Goal: Task Accomplishment & Management: Use online tool/utility

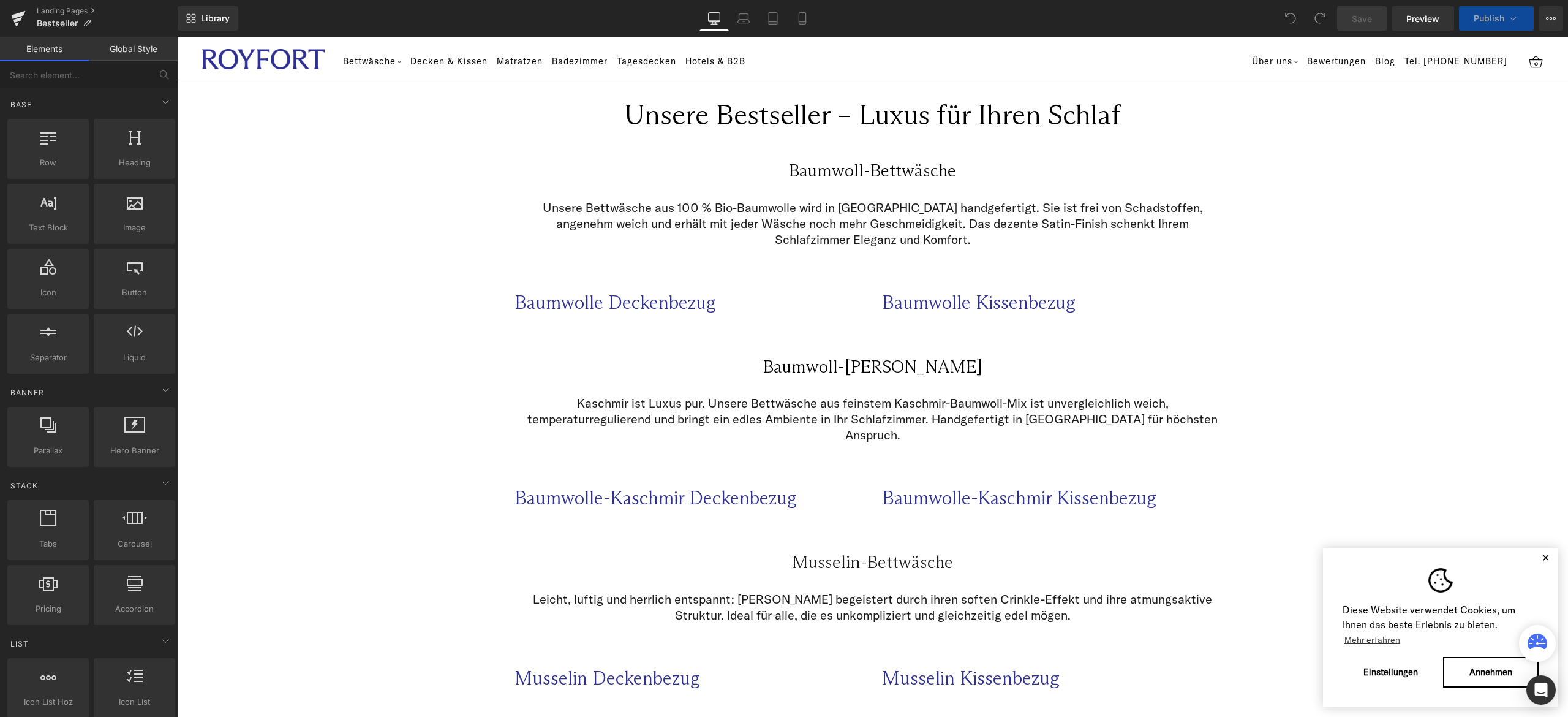
click at [1538, 557] on button "✕" at bounding box center [1545, 557] width 15 height 9
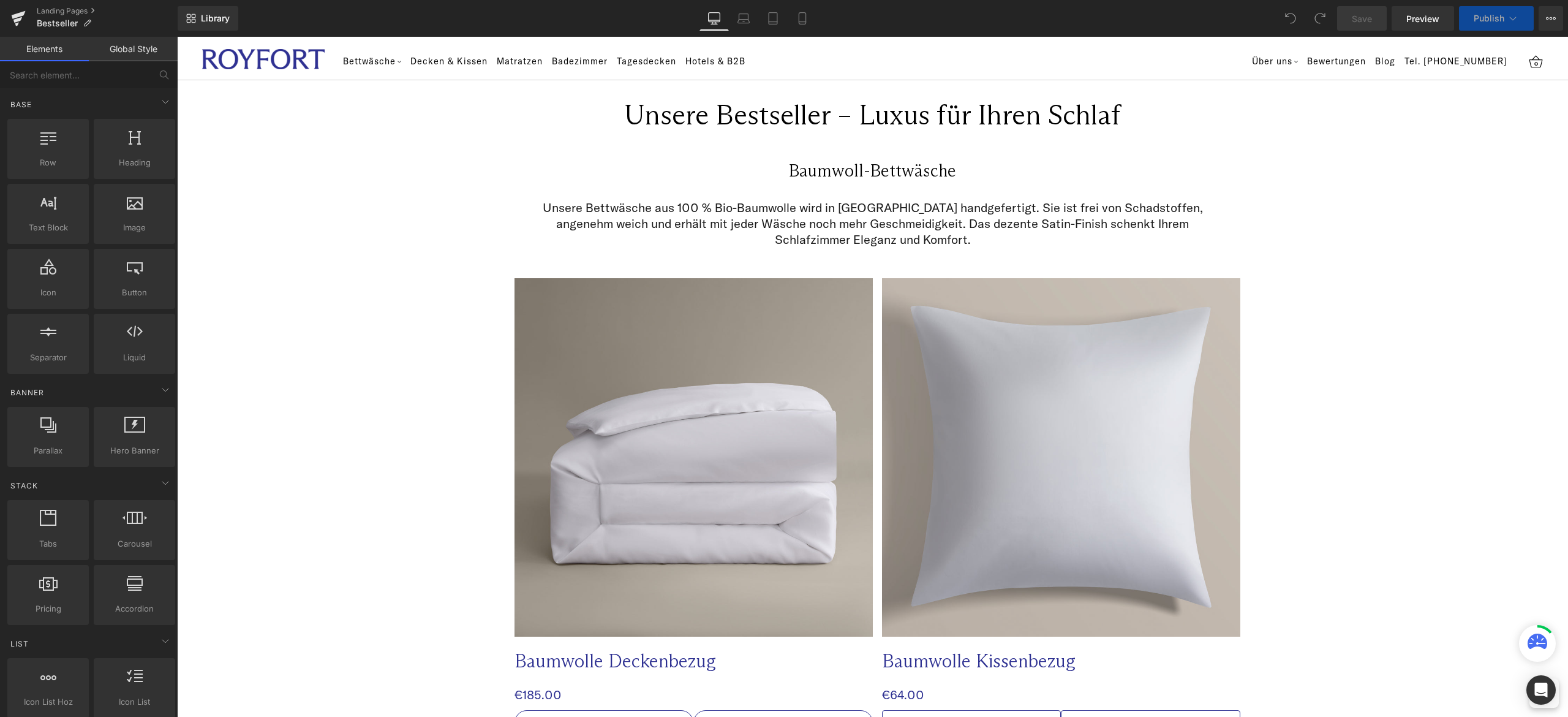
select select "Weiß"
click at [807, 15] on icon at bounding box center [802, 18] width 13 height 13
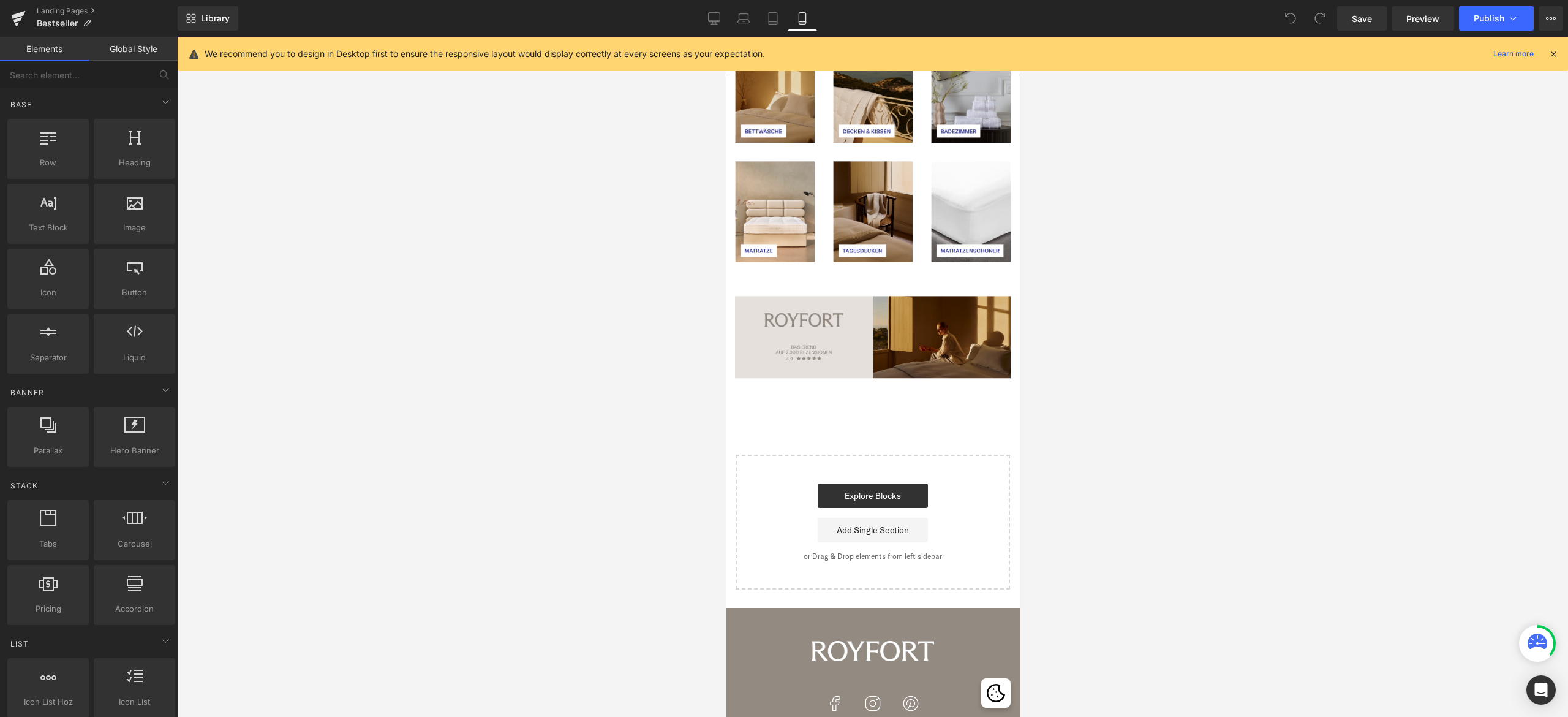
scroll to position [2511, 0]
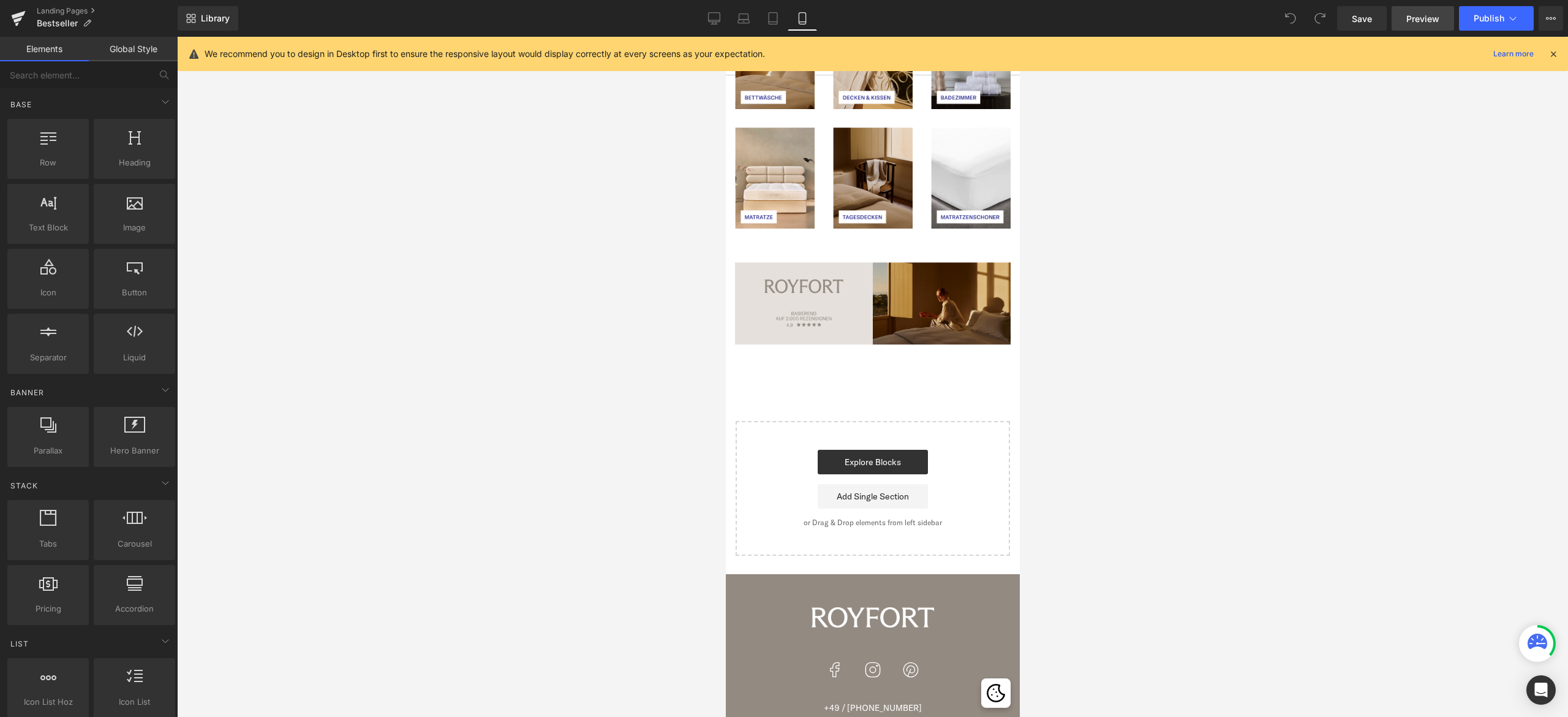
click at [1414, 13] on span "Preview" at bounding box center [1423, 18] width 33 height 13
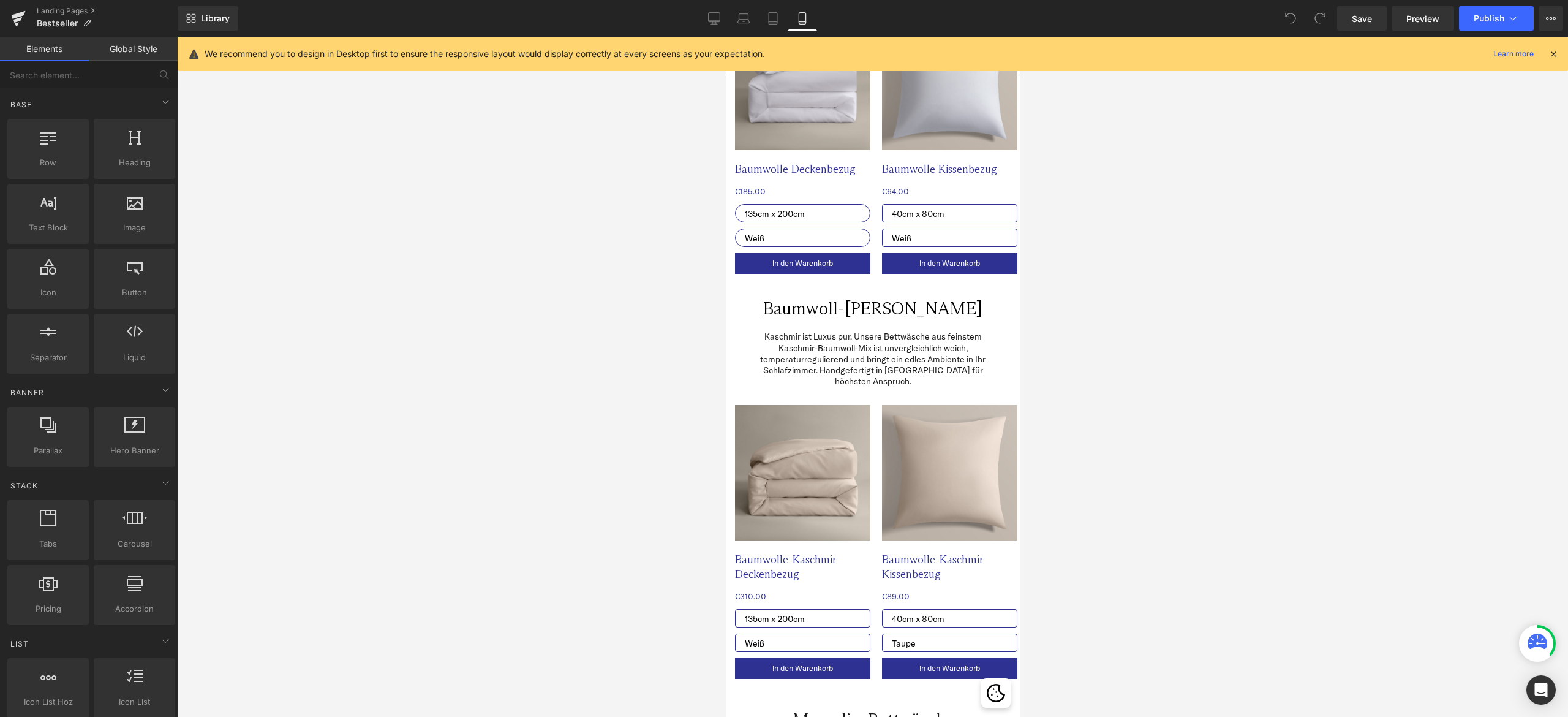
scroll to position [0, 0]
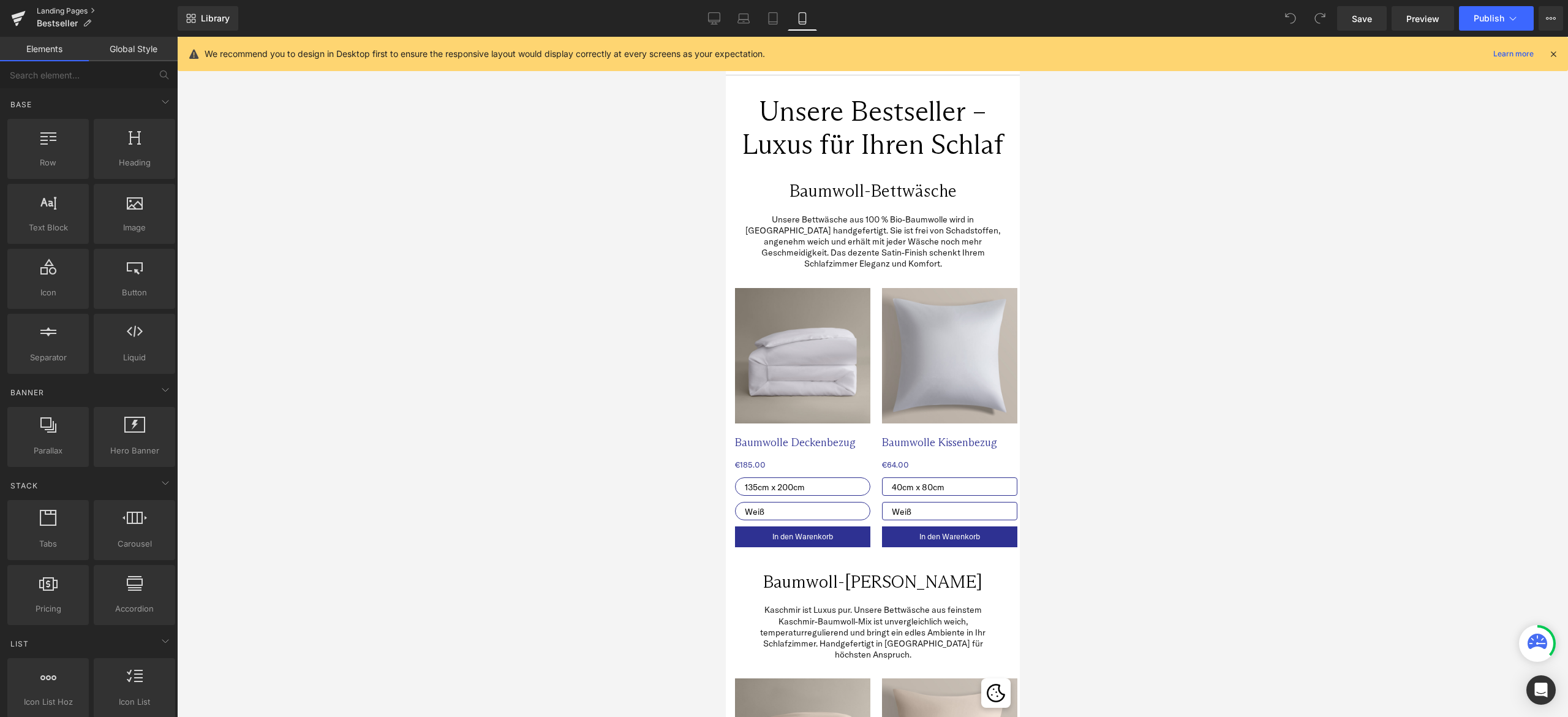
click at [84, 9] on link "Landing Pages" at bounding box center [107, 11] width 141 height 10
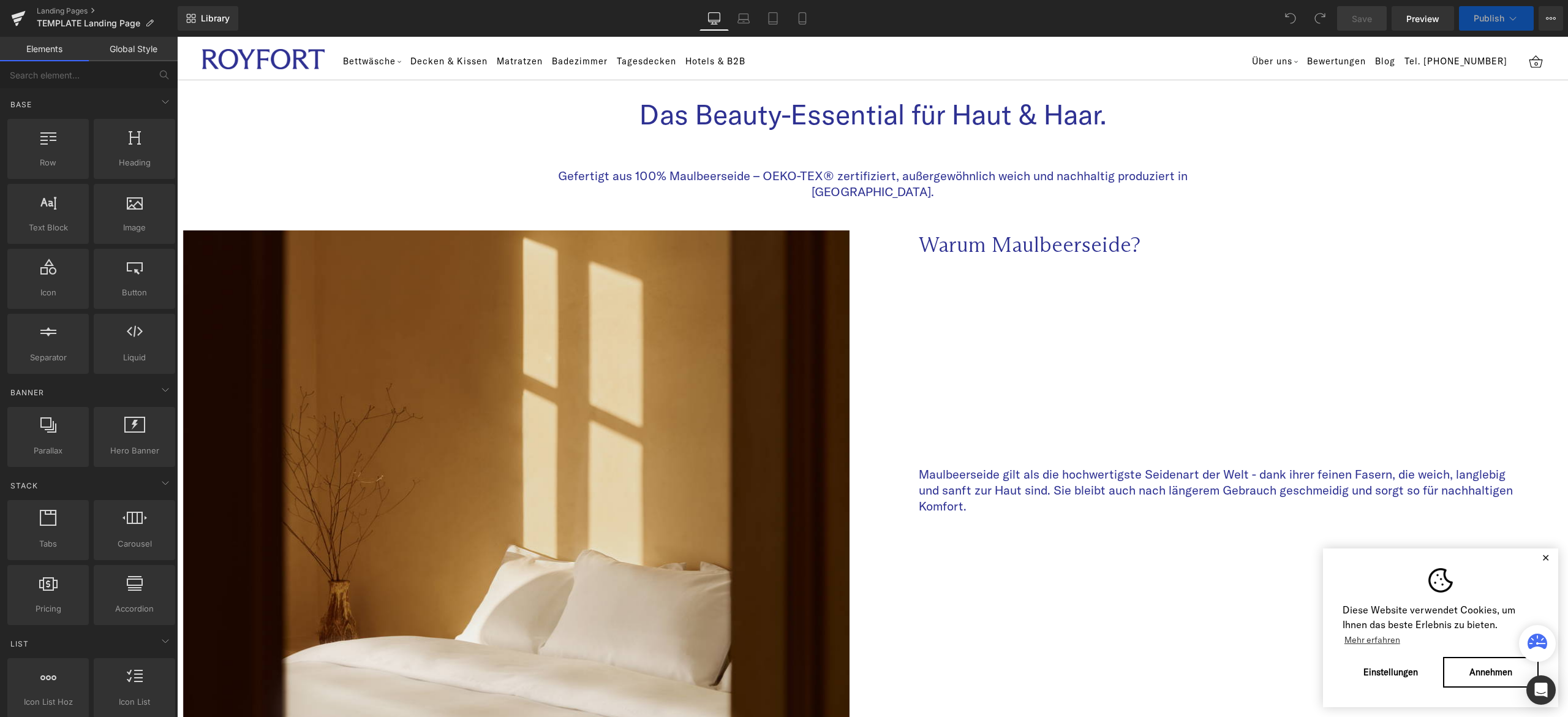
click at [64, 9] on link "Landing Pages" at bounding box center [107, 11] width 141 height 10
click at [1538, 557] on button "✕" at bounding box center [1545, 557] width 15 height 9
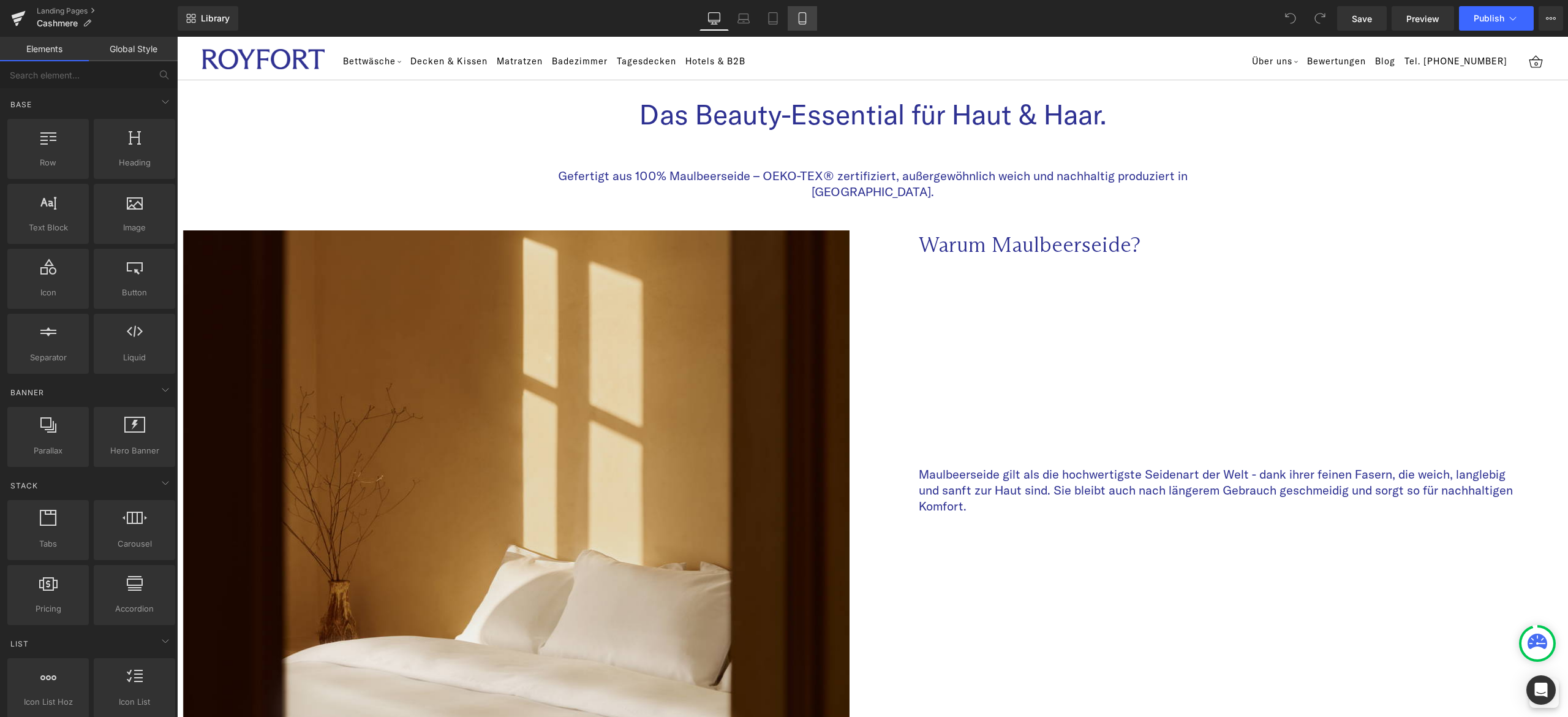
click at [805, 17] on icon at bounding box center [802, 18] width 7 height 12
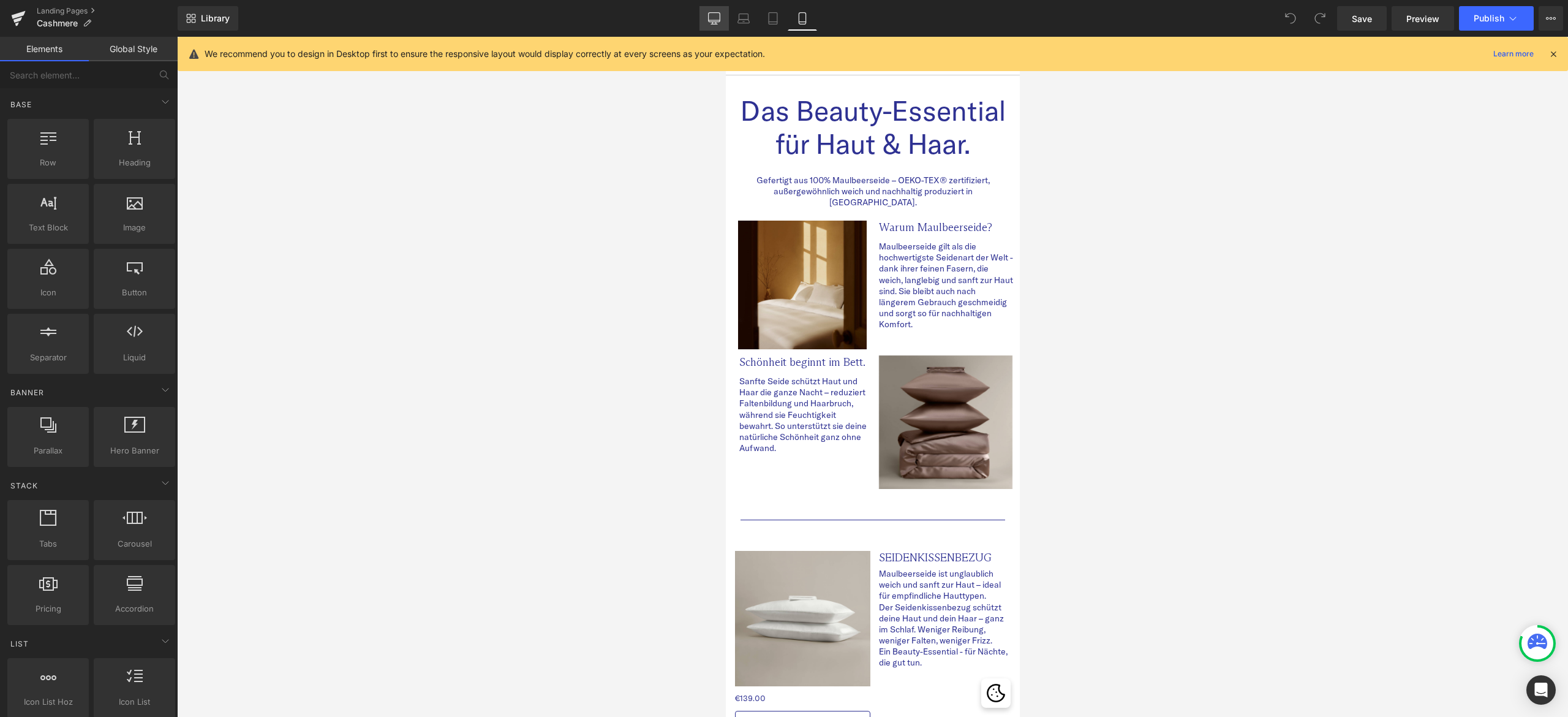
click at [710, 7] on link "Desktop" at bounding box center [714, 18] width 30 height 24
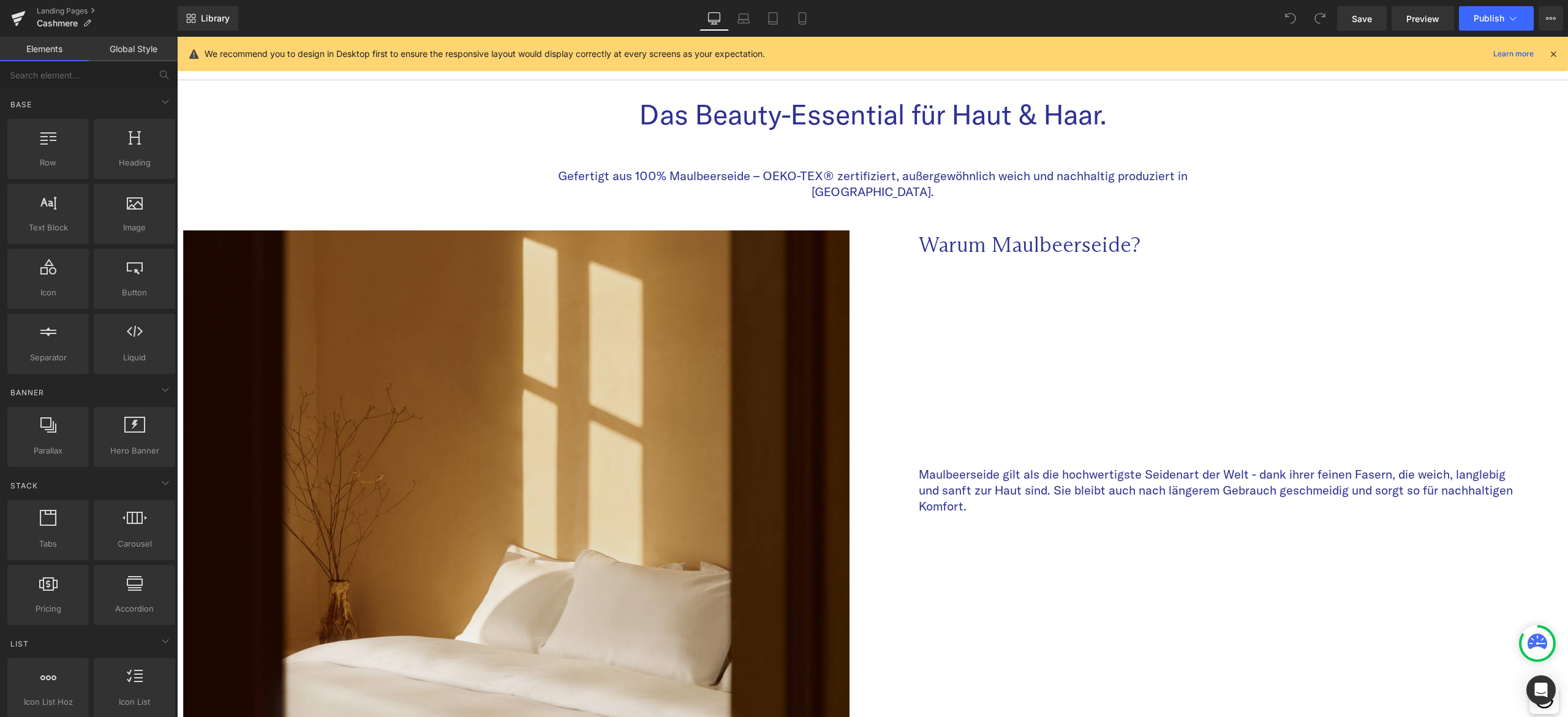
scroll to position [38, 0]
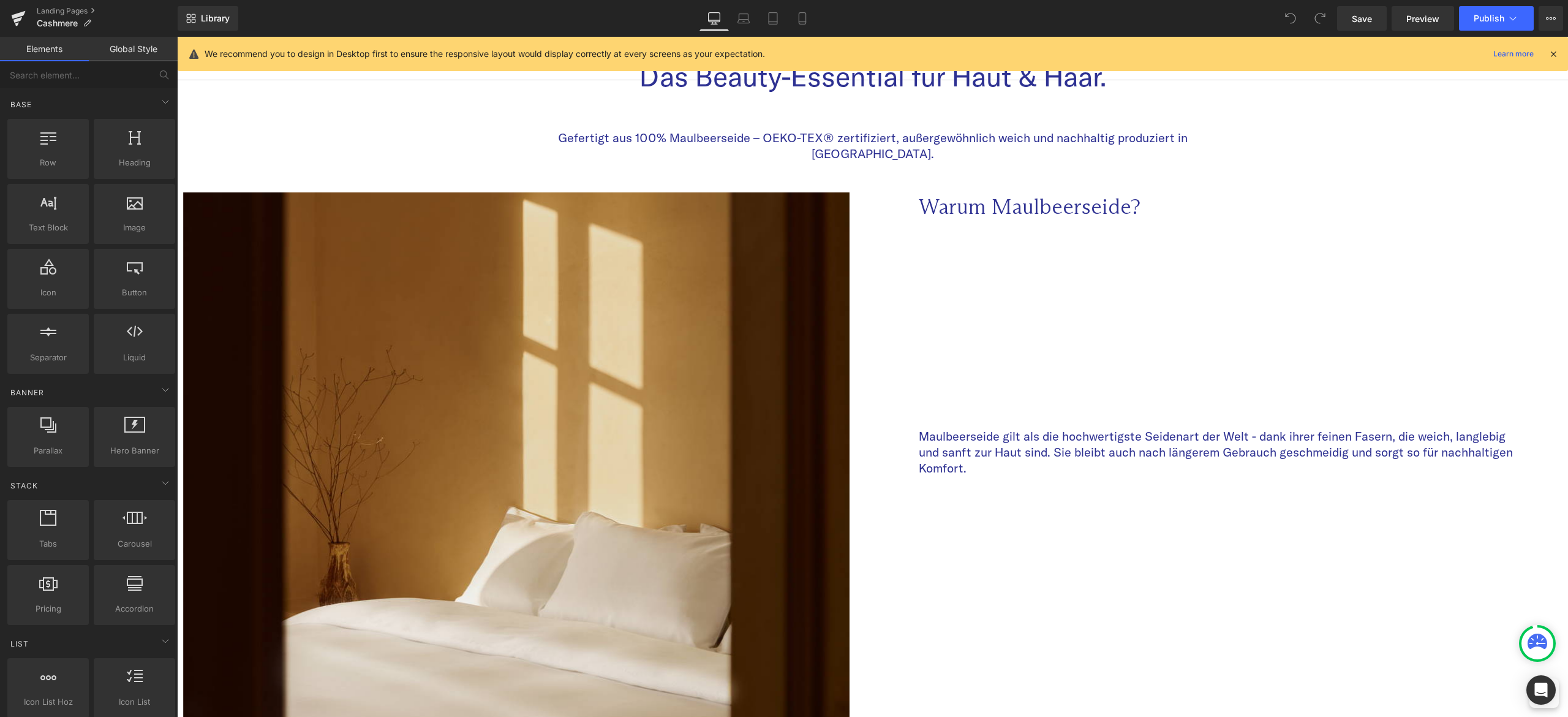
click at [1555, 53] on icon at bounding box center [1553, 53] width 11 height 11
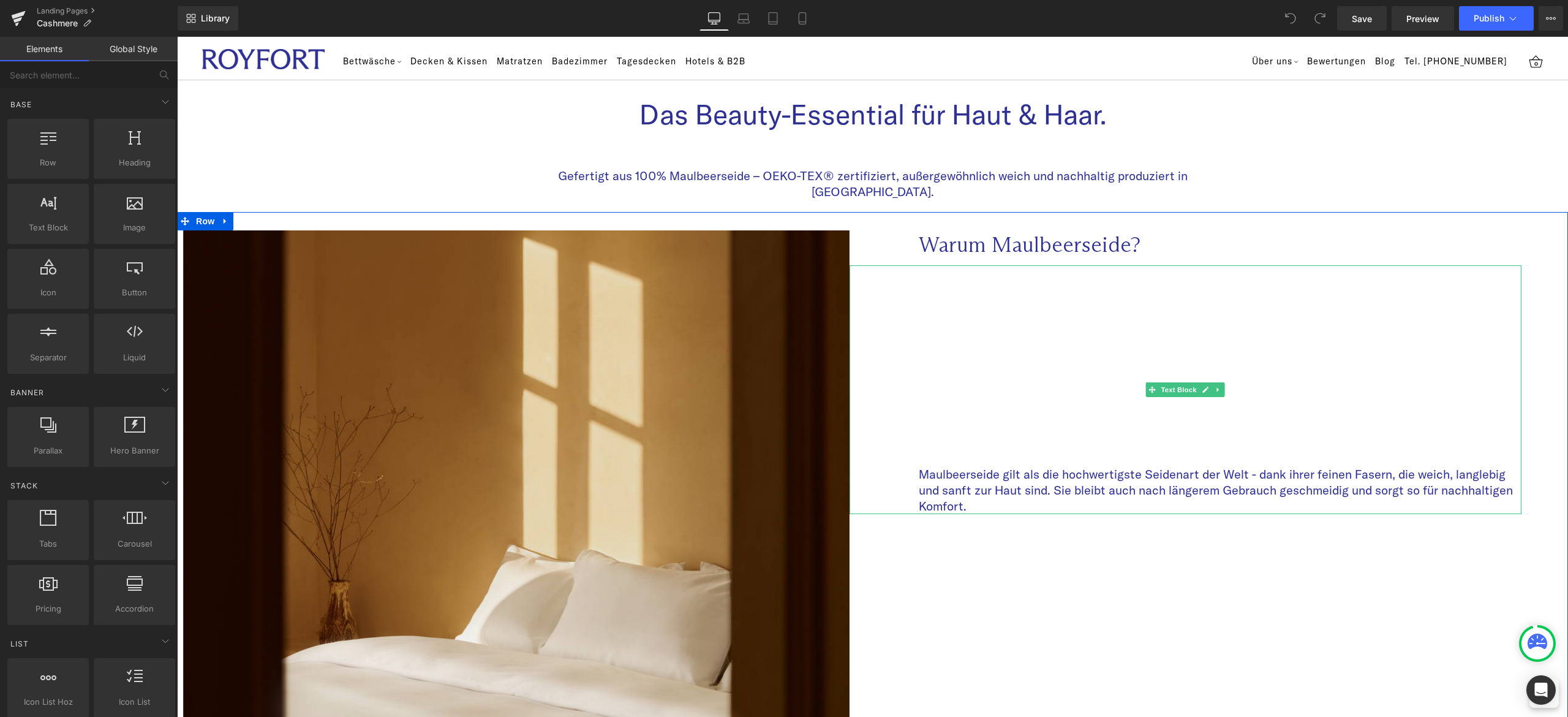
scroll to position [0, 0]
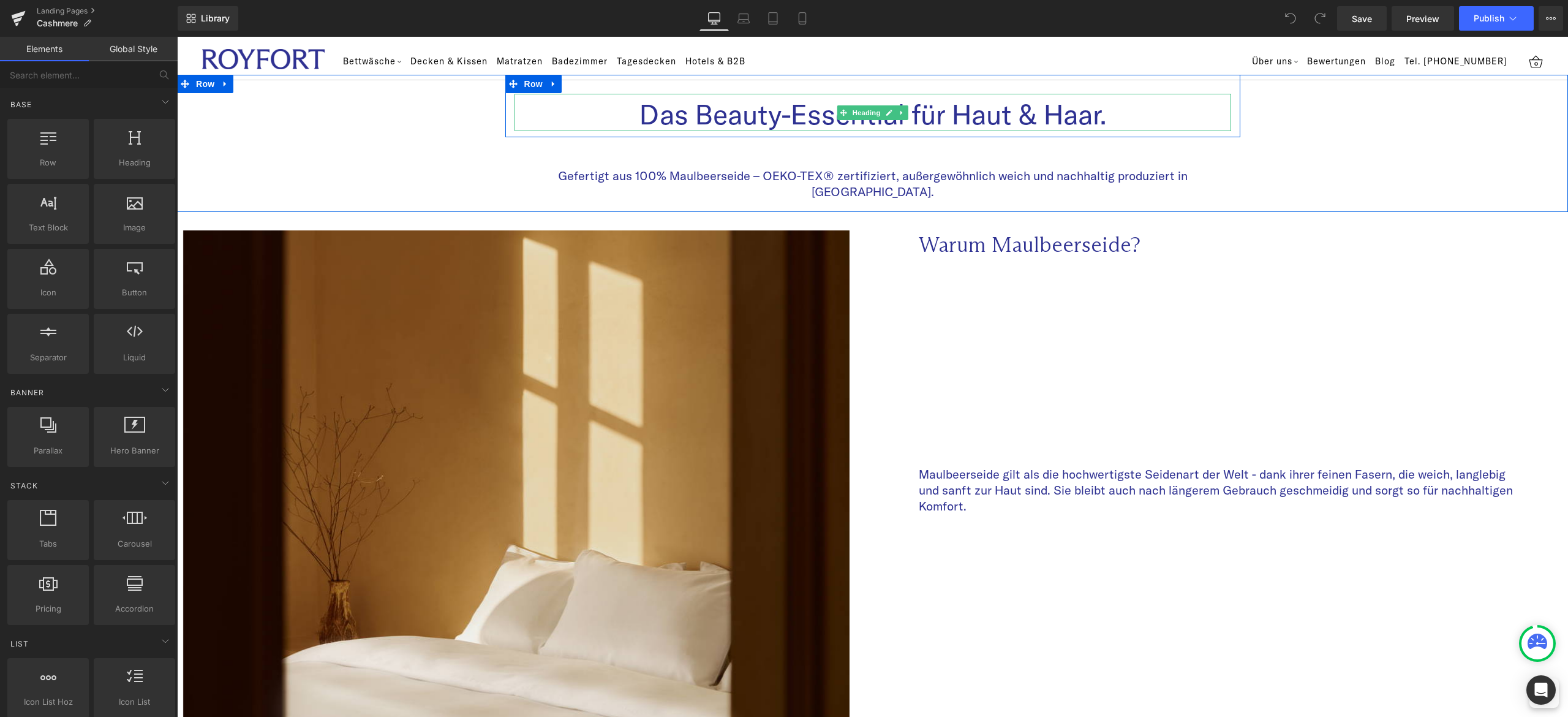
click at [718, 118] on h1 "Das Beauty-Essential für Haut & Haar." at bounding box center [873, 114] width 717 height 33
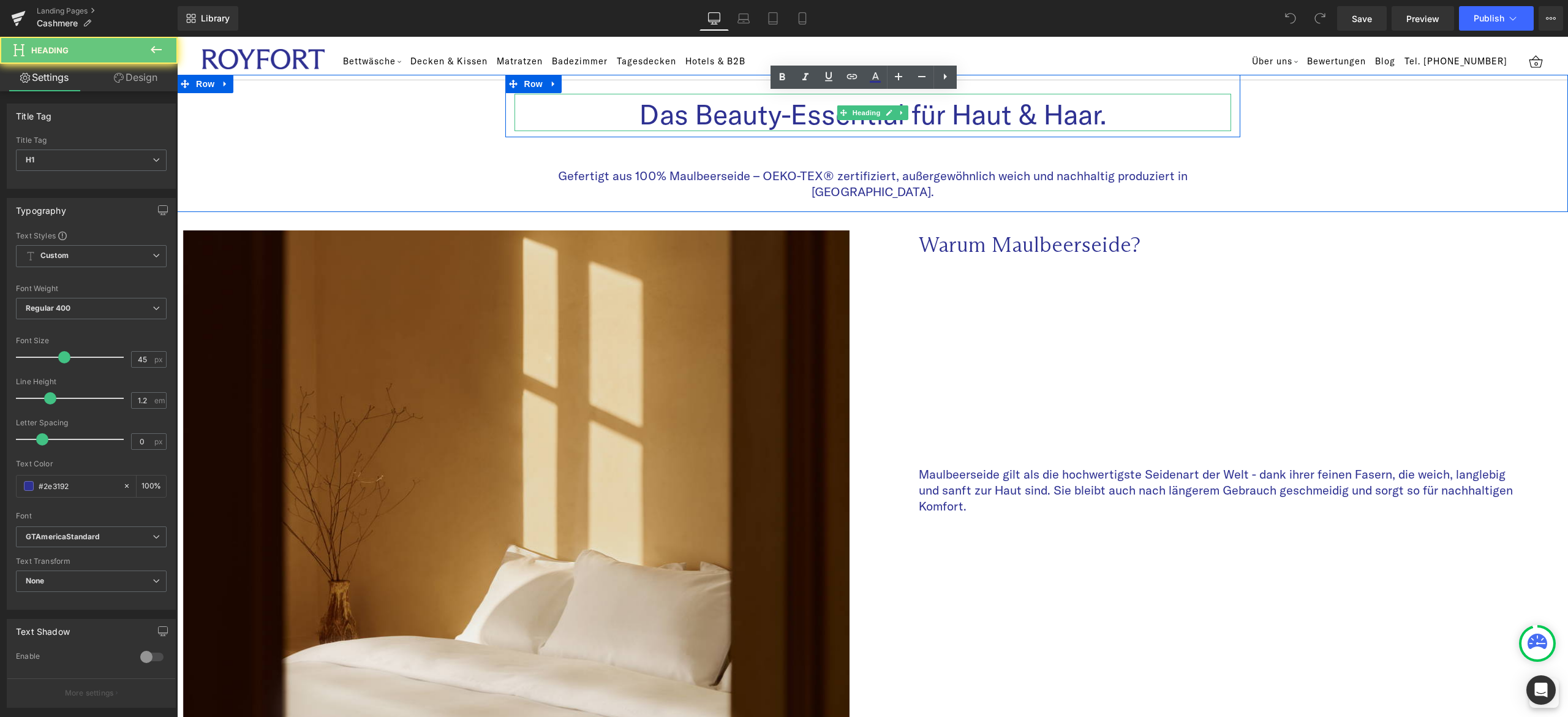
click at [718, 118] on h1 "Das Beauty-Essential für Haut & Haar." at bounding box center [873, 114] width 717 height 33
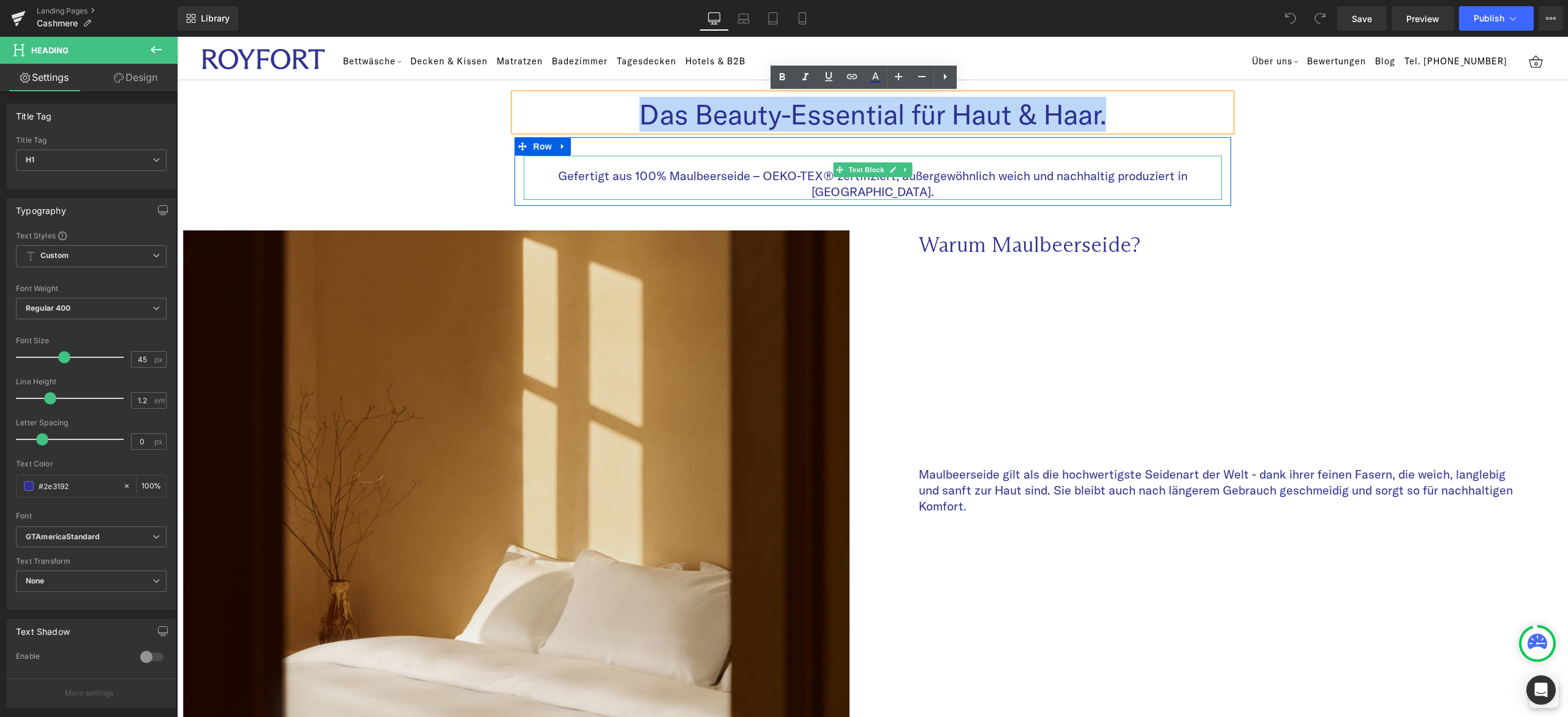
click at [1130, 174] on p "Gefertigt aus 100% Maulbeerseide – OEKO-TEX® zertifiziert, außergewöhnlich weic…" at bounding box center [872, 184] width 698 height 32
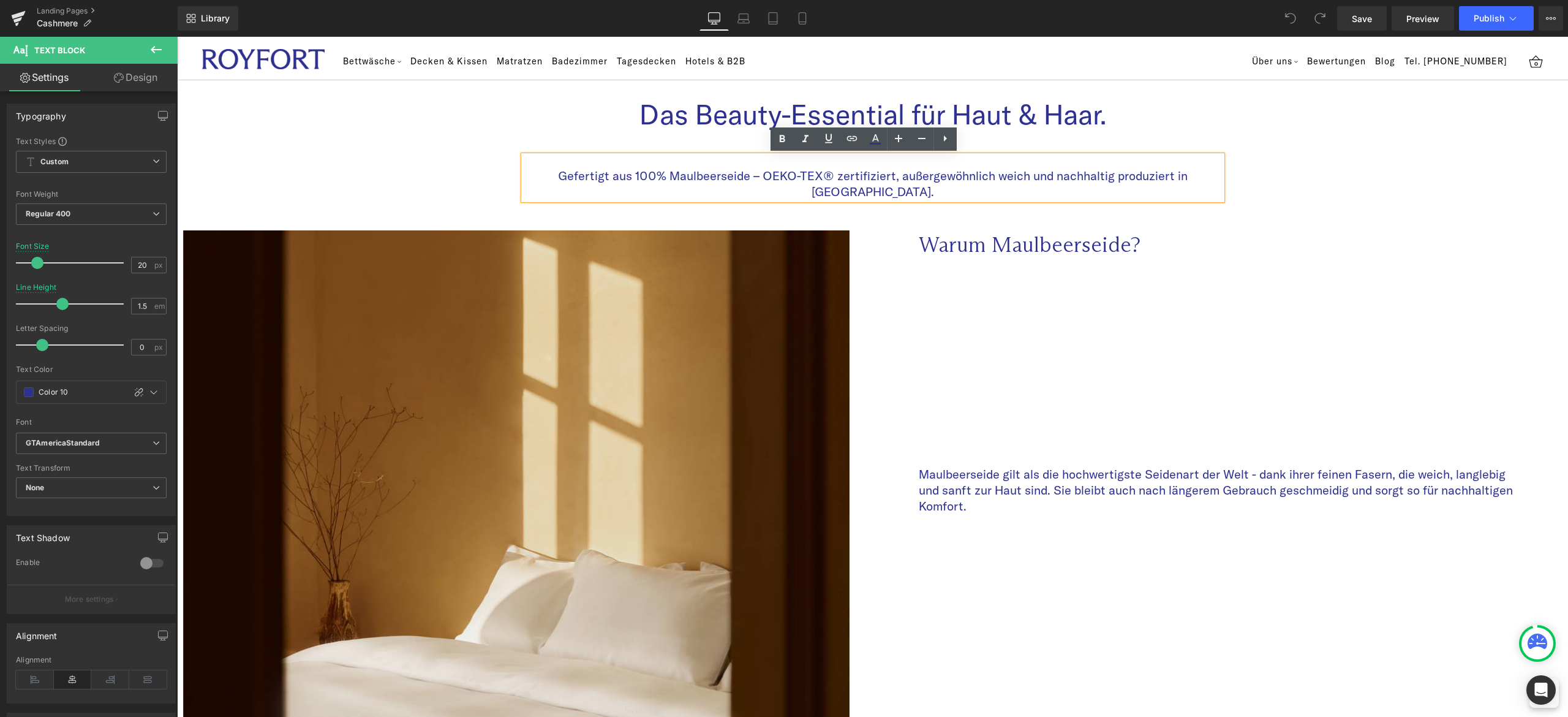
click at [1331, 230] on p "Warum Maulbeerseide?" at bounding box center [1220, 244] width 603 height 28
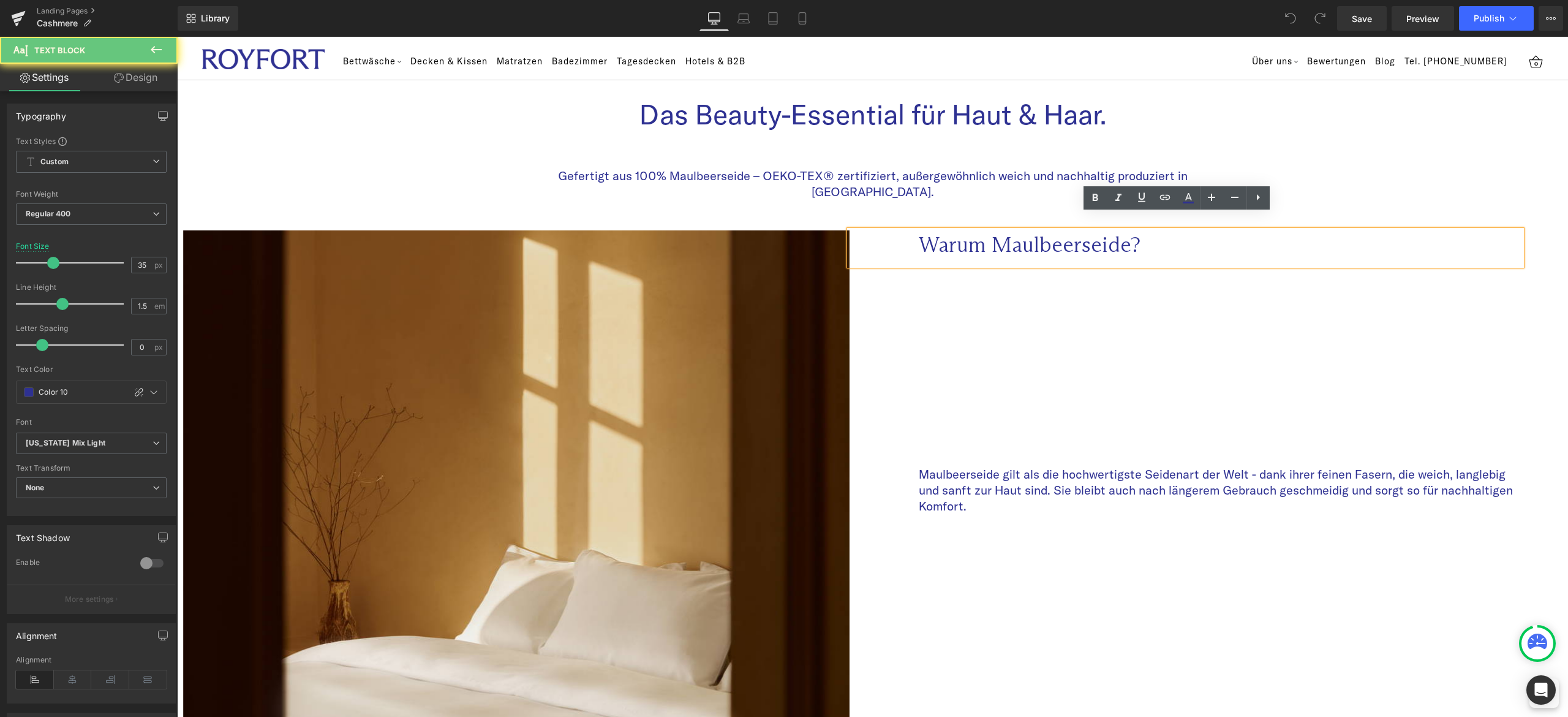
click at [1014, 230] on p "Warum Maulbeerseide?" at bounding box center [1220, 244] width 603 height 28
click at [974, 466] on p "Maulbeerseide gilt als die hochwertigste Seidenart der Welt - dank ihrer feinen…" at bounding box center [1220, 490] width 603 height 48
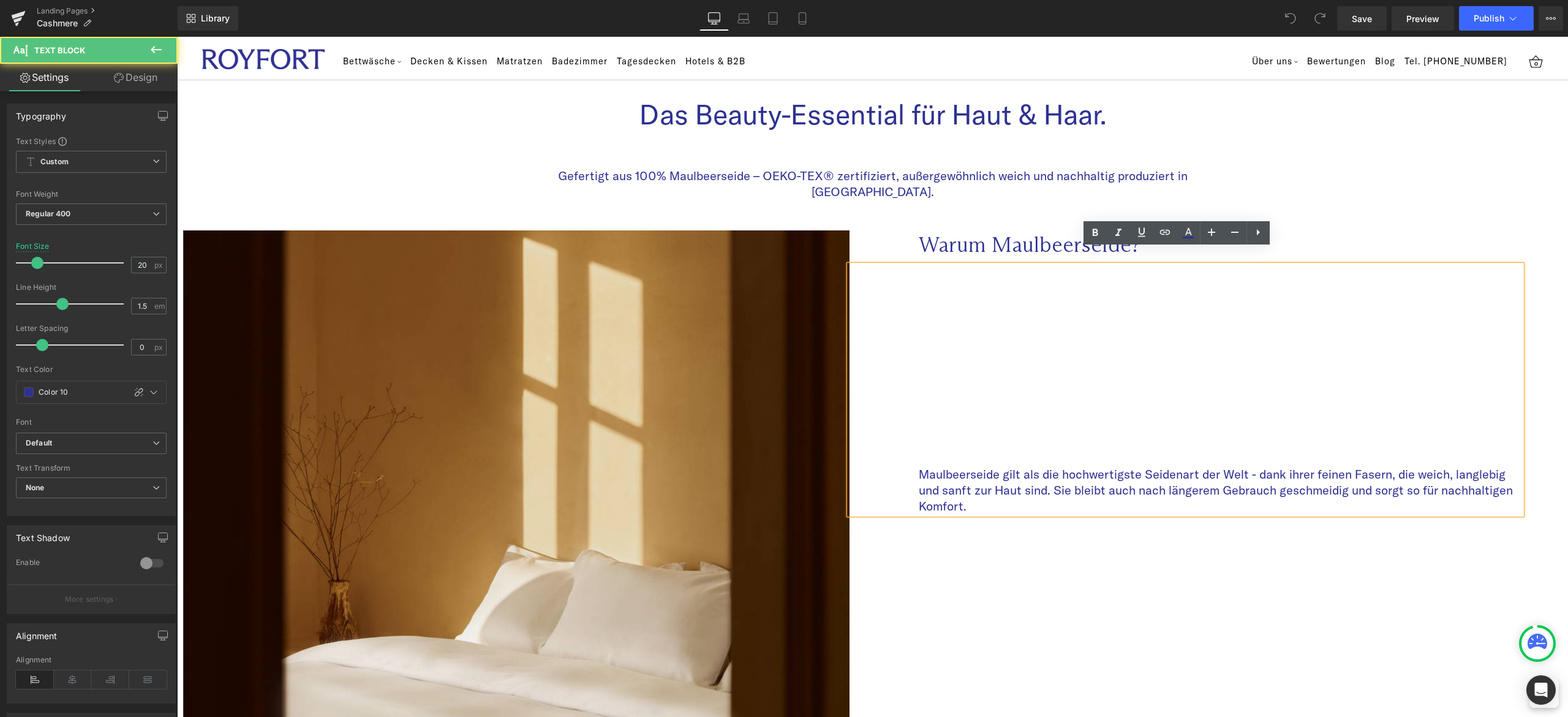
drag, startPoint x: 970, startPoint y: 490, endPoint x: 909, endPoint y: 460, distance: 68.0
click at [909, 460] on div "Maulbeerseide gilt als die hochwertigste Seidenart der Welt - dank ihrer feinen…" at bounding box center [1185, 390] width 672 height 249
click at [967, 490] on p "Maulbeerseide gilt als die hochwertigste Seidenart der Welt - dank ihrer feinen…" at bounding box center [1220, 490] width 603 height 48
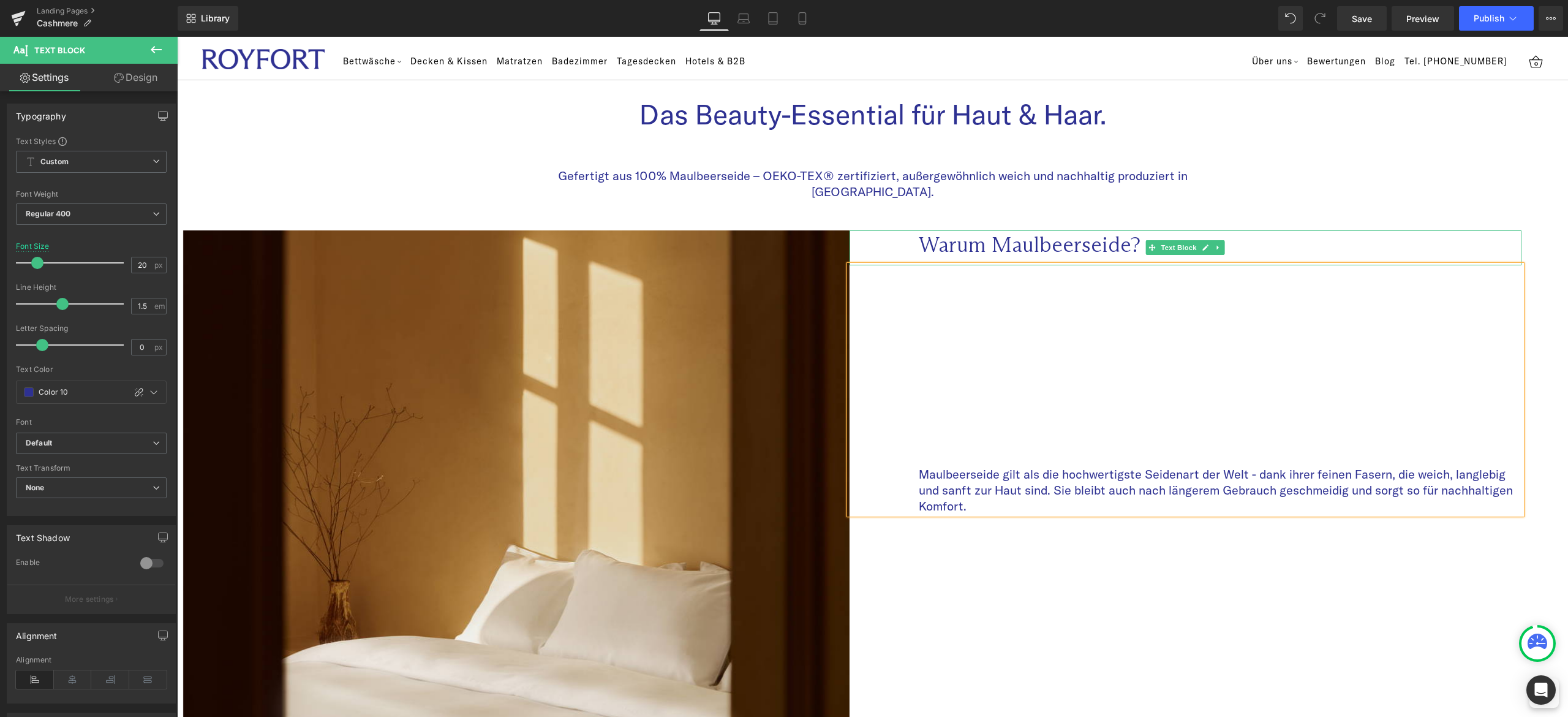
click at [1129, 230] on p "Warum Maulbeerseide?" at bounding box center [1220, 244] width 603 height 28
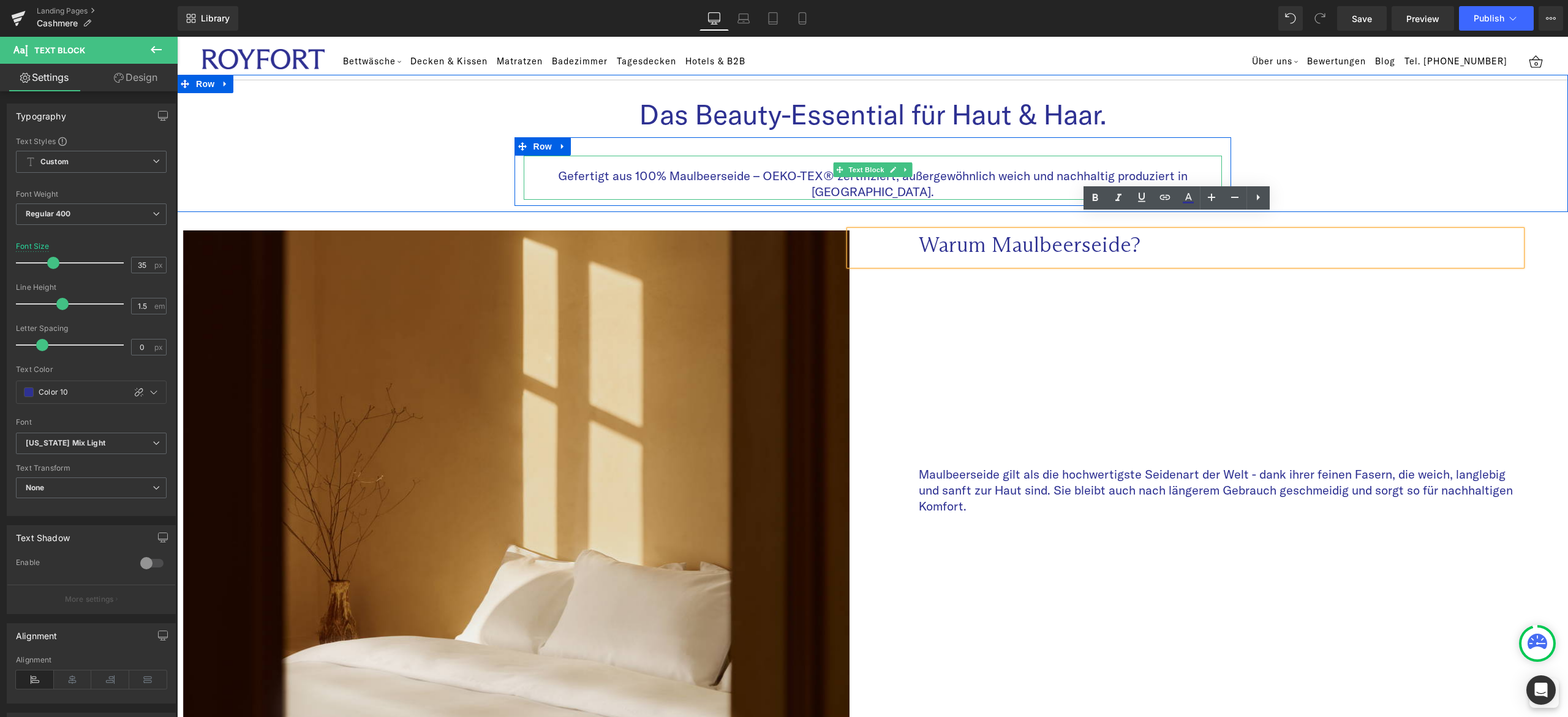
drag, startPoint x: 1183, startPoint y: 174, endPoint x: 1198, endPoint y: 171, distance: 15.3
click at [1183, 174] on p "Gefertigt aus 100% Maulbeerseide – OEKO-TEX® zertifiziert, außergewöhnlich weic…" at bounding box center [872, 184] width 698 height 32
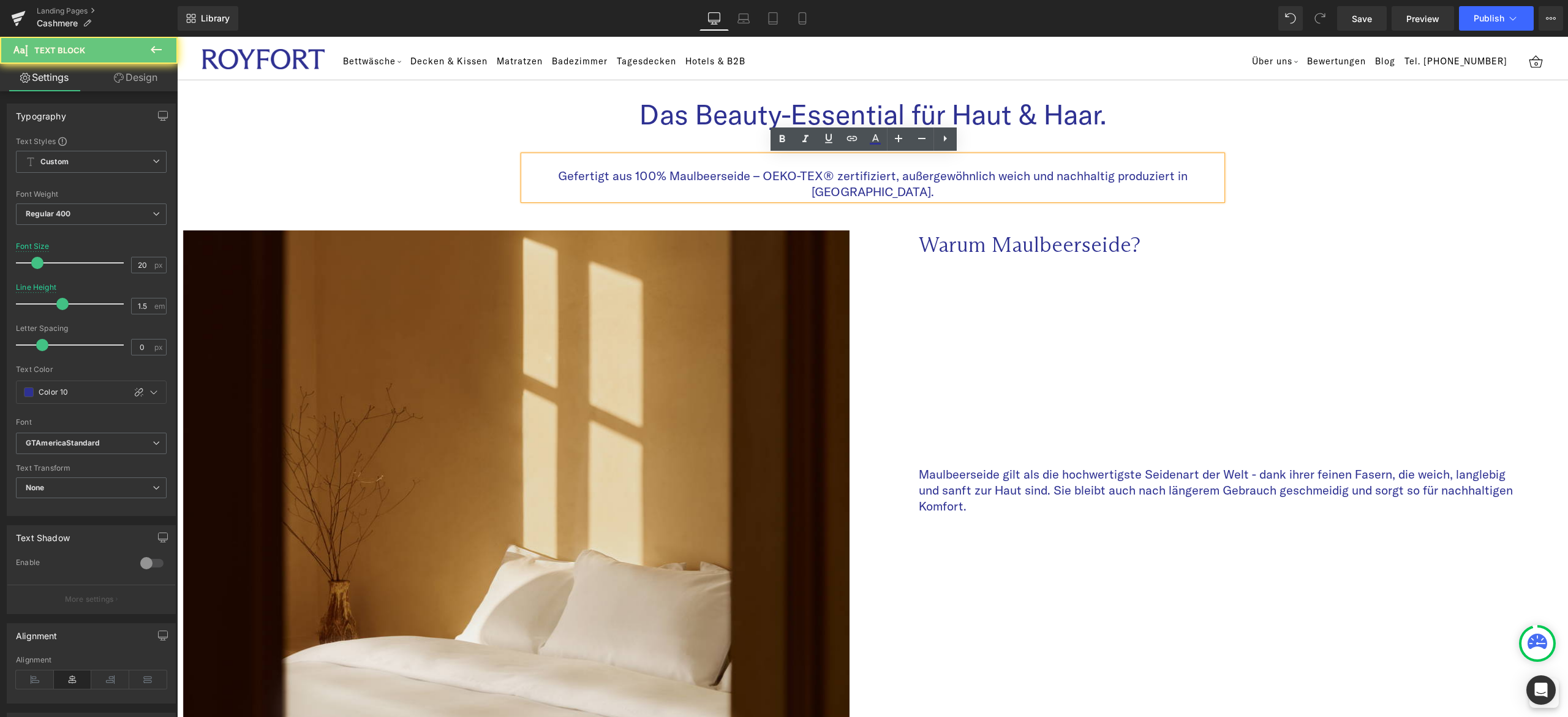
click at [1206, 171] on p "Gefertigt aus 100% Maulbeerseide – OEKO-TEX® zertifiziert, außergewöhnlich weic…" at bounding box center [872, 184] width 698 height 32
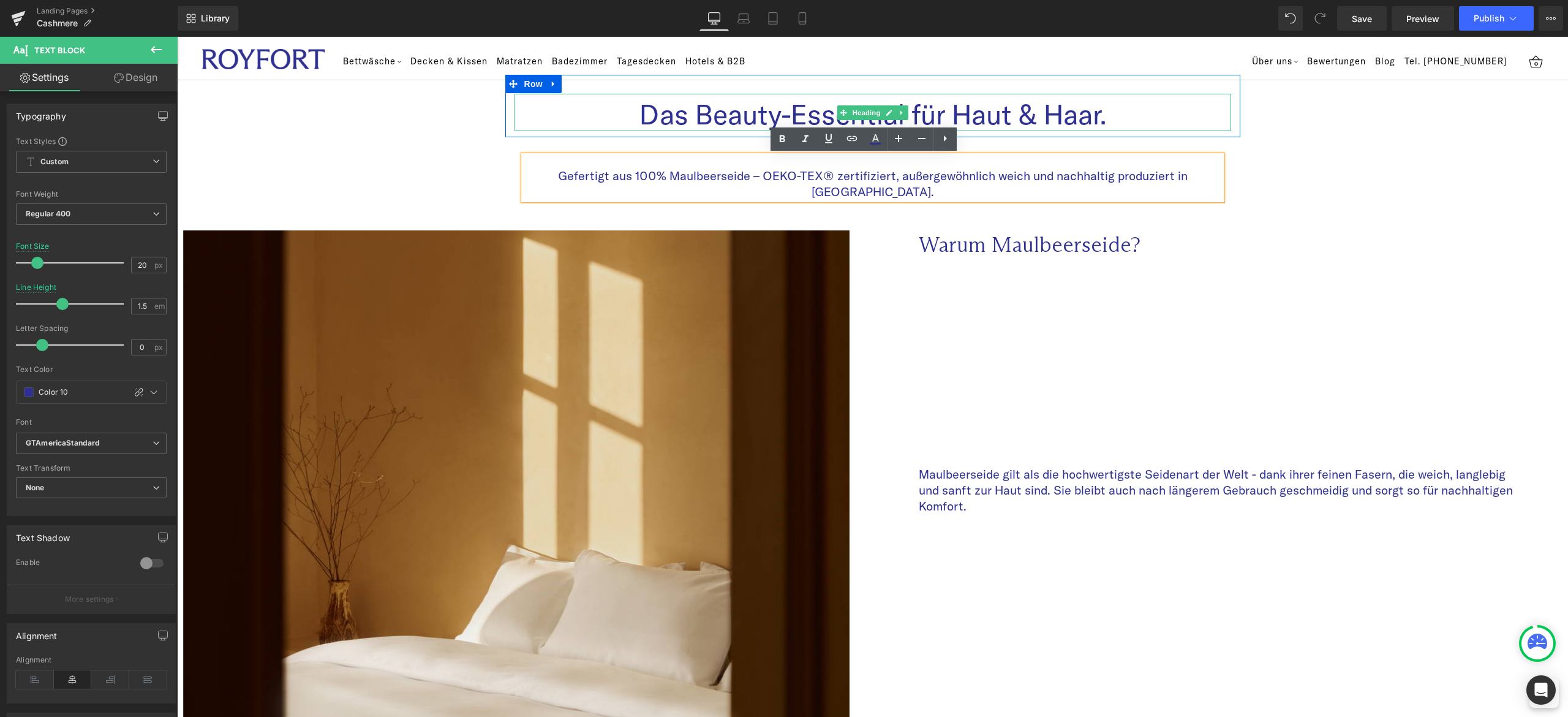
click at [1052, 108] on h1 "Das Beauty-Essential für Haut & Haar." at bounding box center [873, 114] width 717 height 33
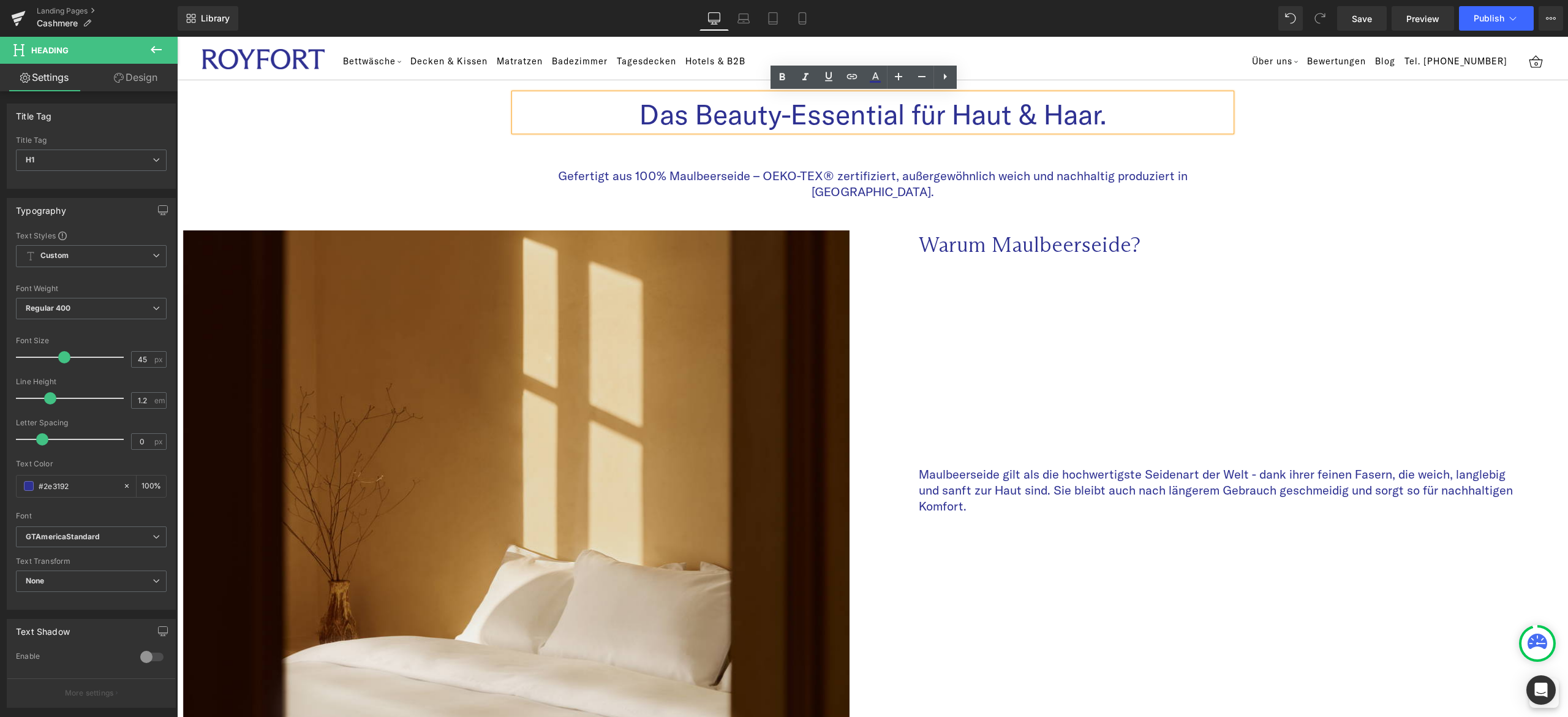
click at [1101, 111] on h1 "Das Beauty-Essential für Haut & Haar." at bounding box center [873, 114] width 717 height 33
click at [1255, 265] on div "Maulbeerseide gilt als die hochwertigste Seidenart der Welt - dank ihrer feinen…" at bounding box center [1185, 390] width 672 height 249
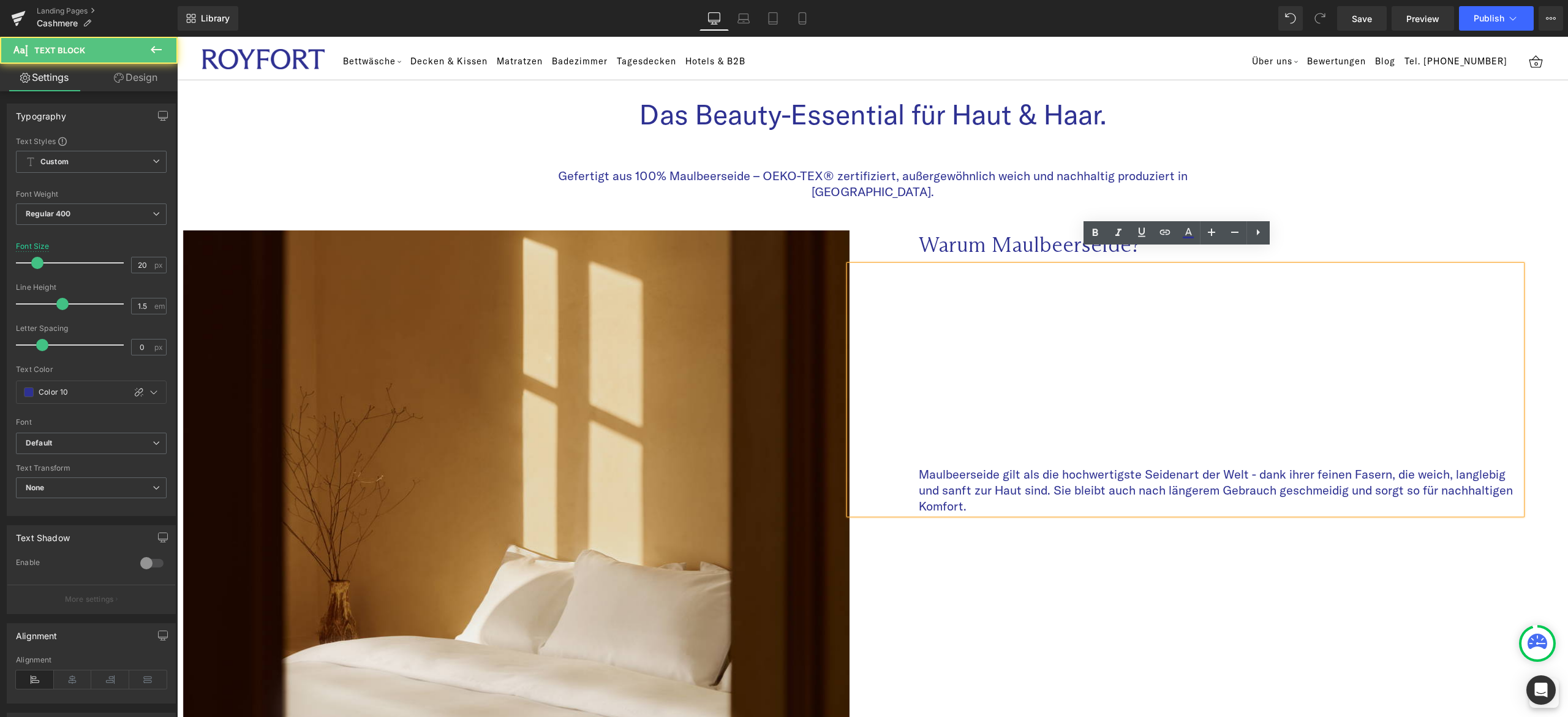
click at [1142, 23] on div "Library Desktop Desktop Laptop Tablet Mobile Save Preview Publish Scheduled Vie…" at bounding box center [872, 18] width 1390 height 24
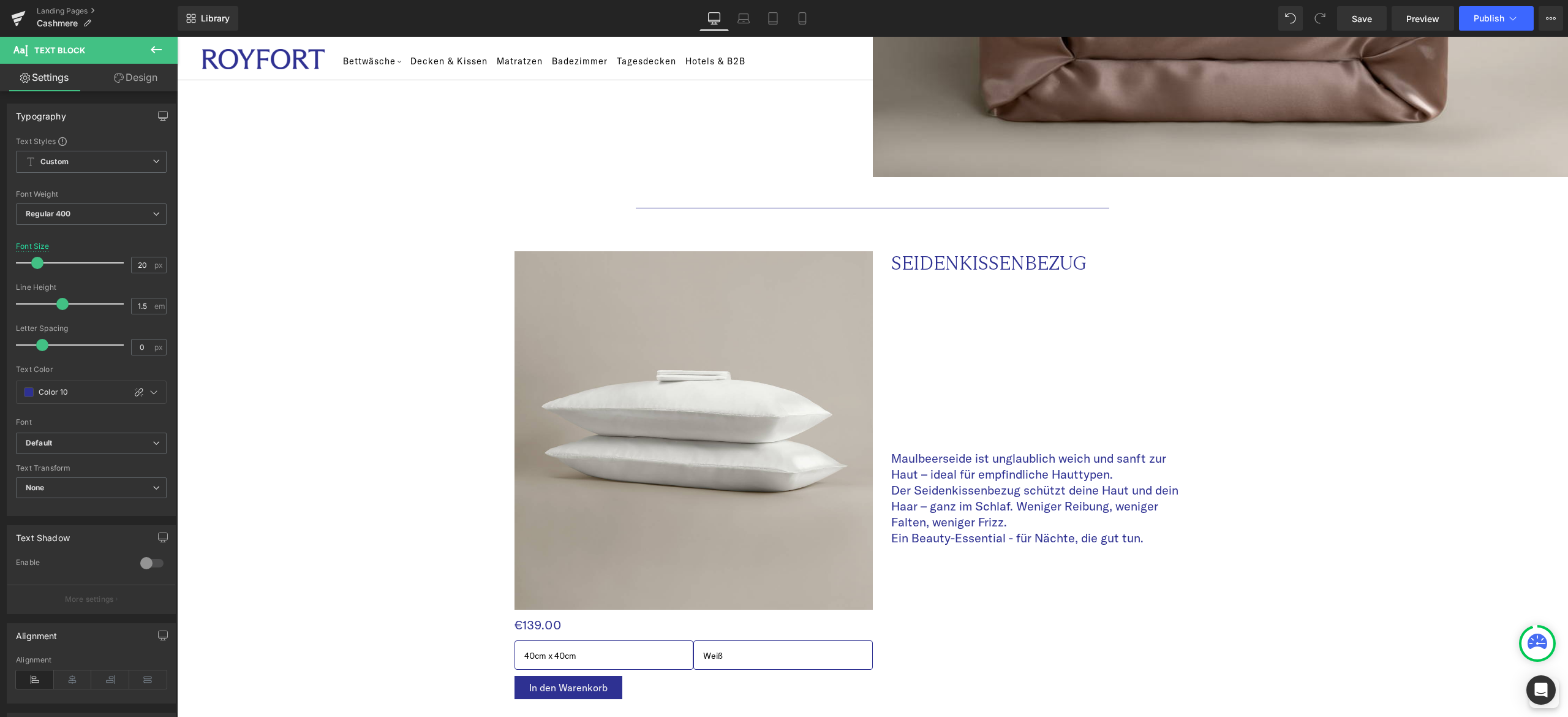
scroll to position [1715, 0]
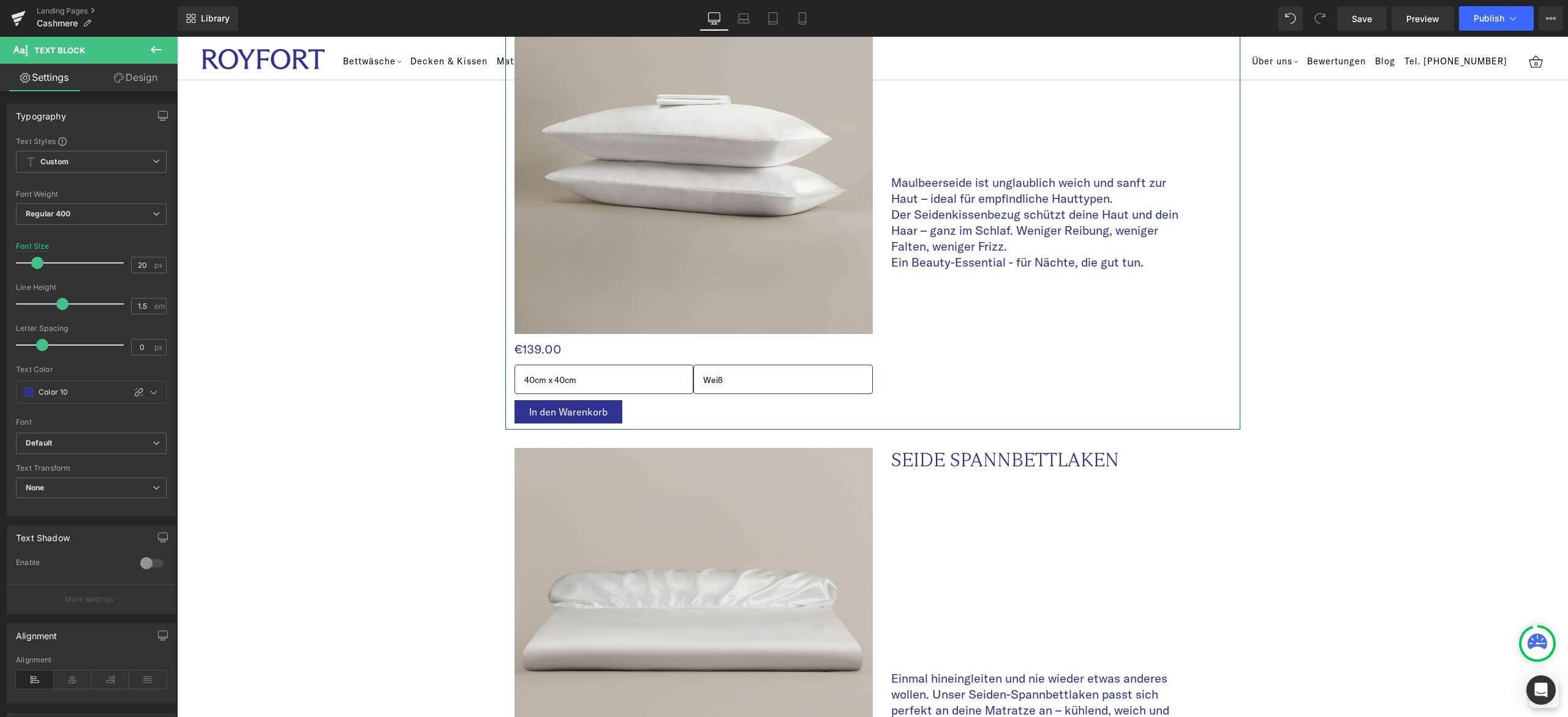
click at [1004, 207] on p "Der Seidenkissenbezug schützt deine Haut und dein Haar – ganz im Schlaf. Wenige…" at bounding box center [1041, 230] width 300 height 48
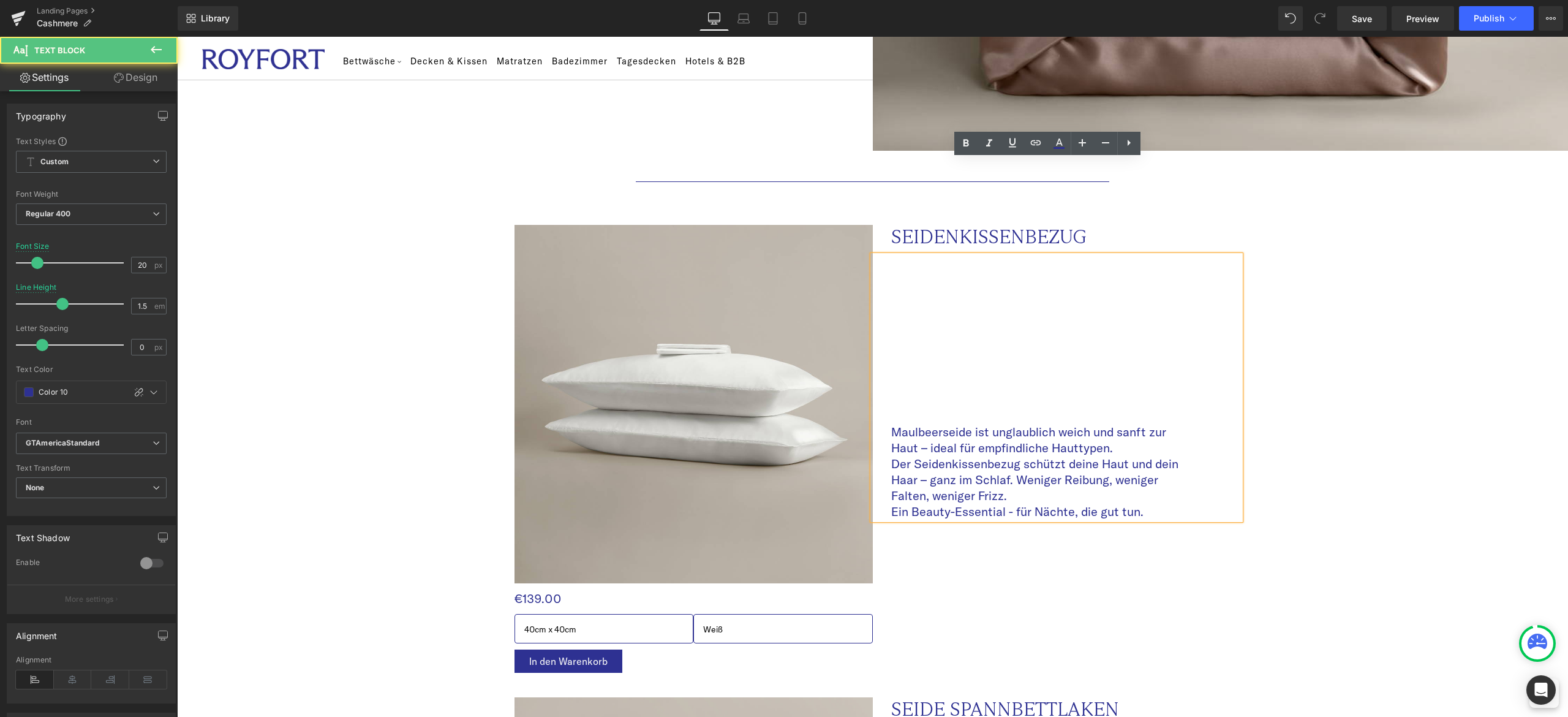
scroll to position [1348, 0]
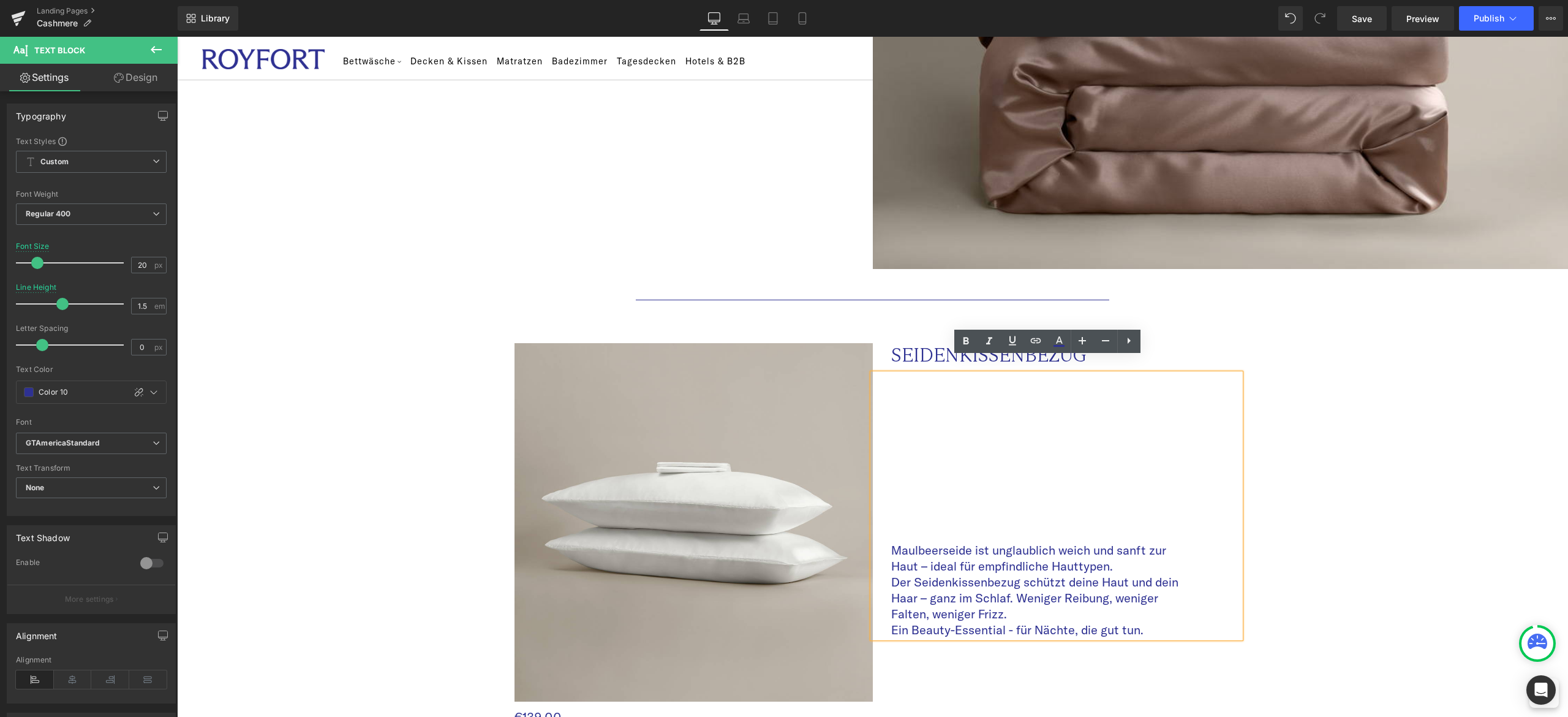
click at [693, 325] on div "Image €0 €139.00 (P) Price 40cm x 40cm 40cm x 60cm 40cm x 80cm 50cm x 70cm 80cm…" at bounding box center [873, 561] width 735 height 472
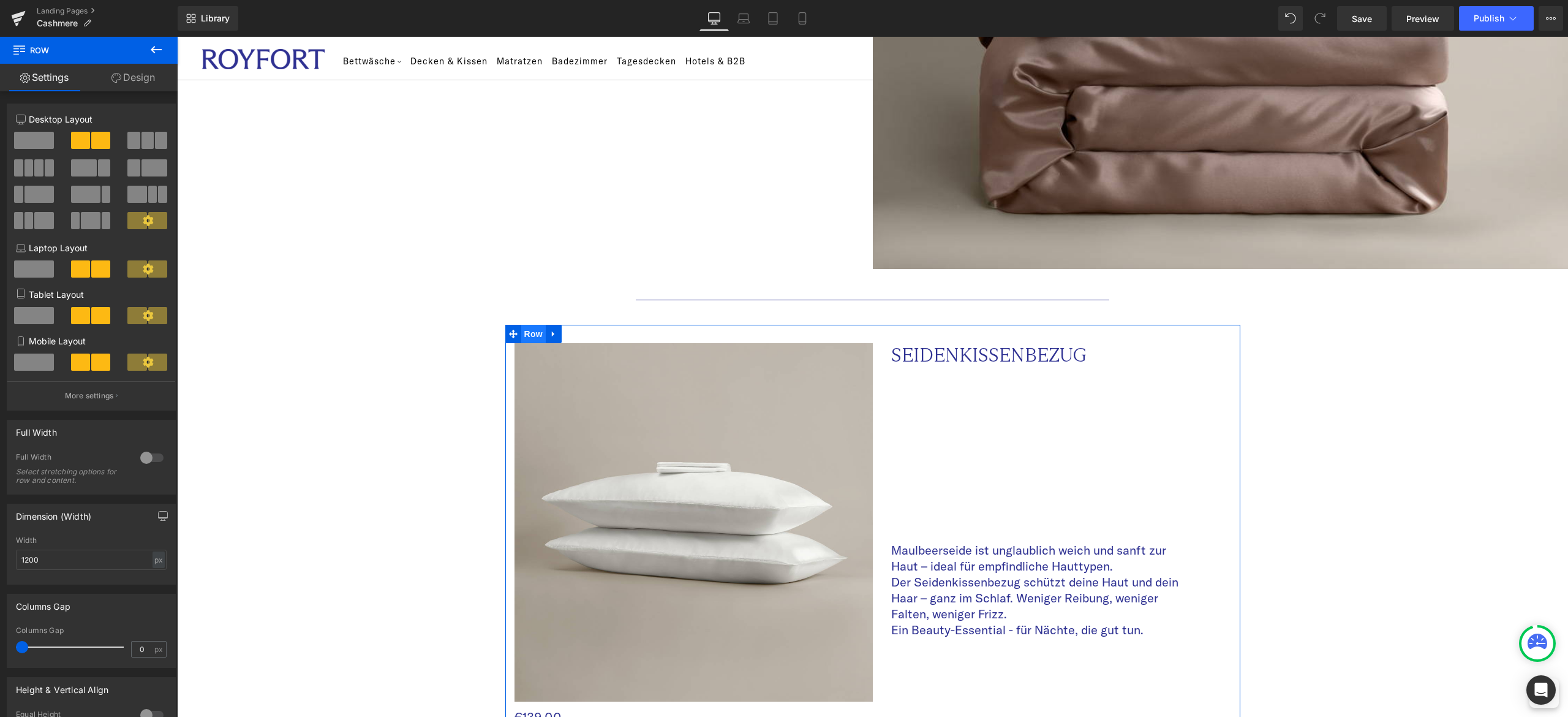
click at [521, 325] on span "Row" at bounding box center [533, 334] width 24 height 18
click at [509, 329] on icon at bounding box center [513, 333] width 9 height 9
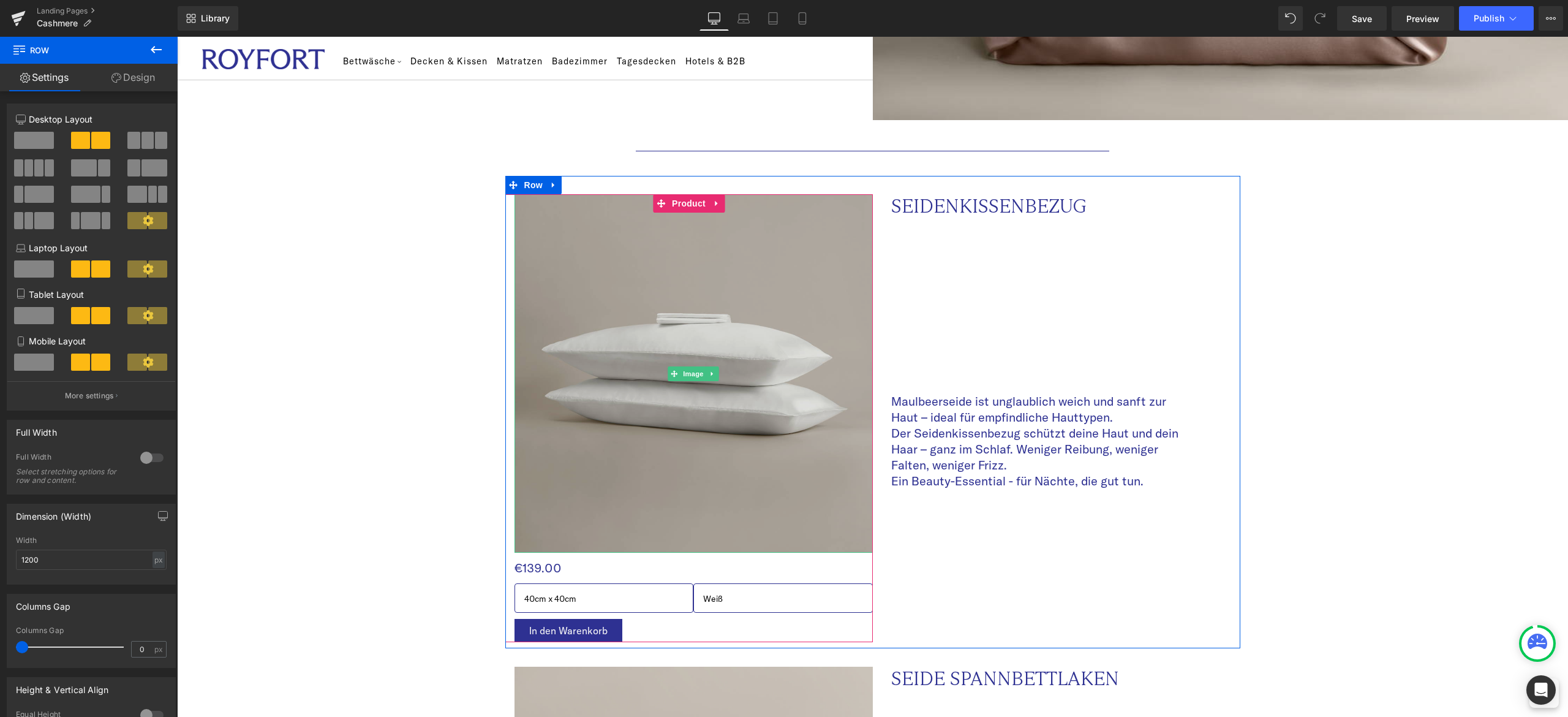
scroll to position [1470, 0]
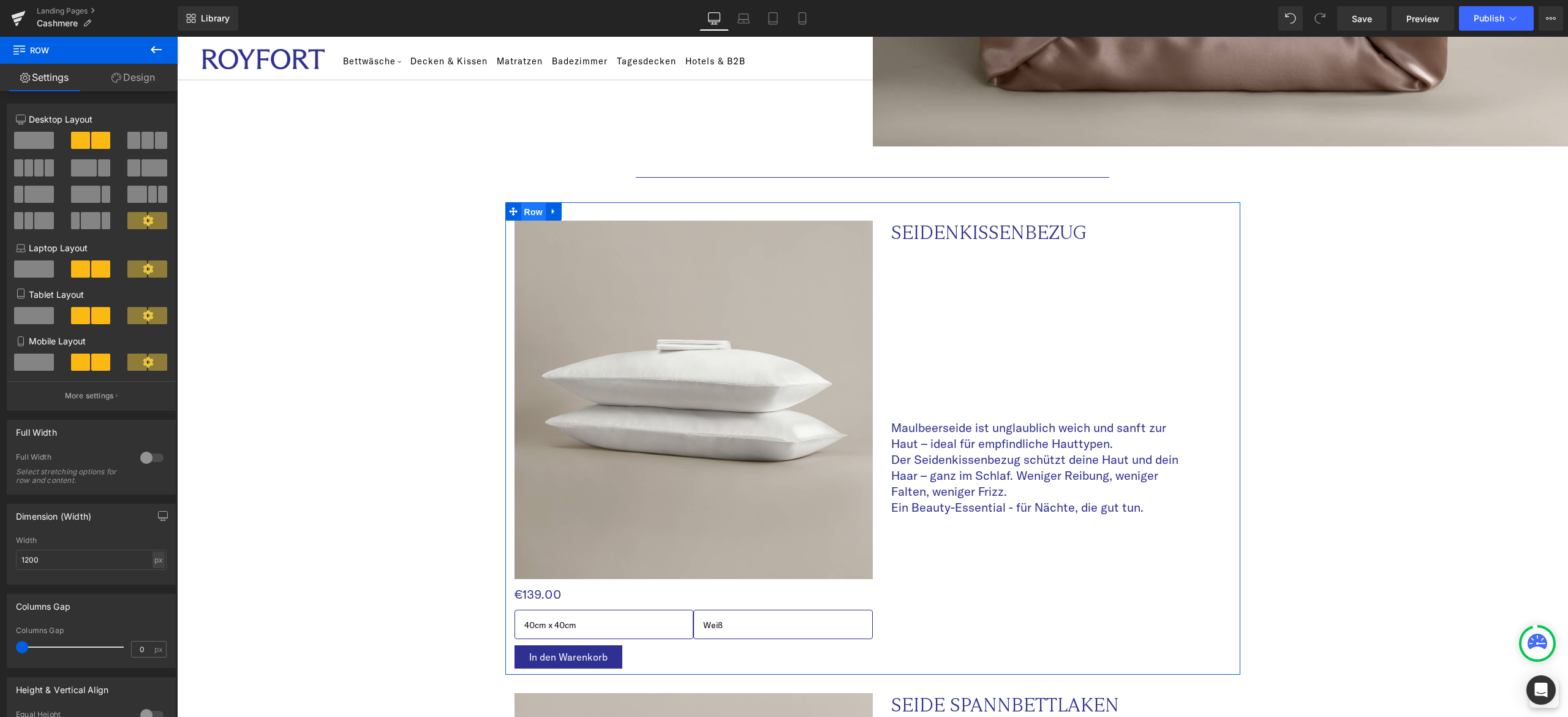
click at [521, 203] on span "Row" at bounding box center [533, 212] width 24 height 18
click at [521, 202] on span "Row" at bounding box center [533, 211] width 24 height 18
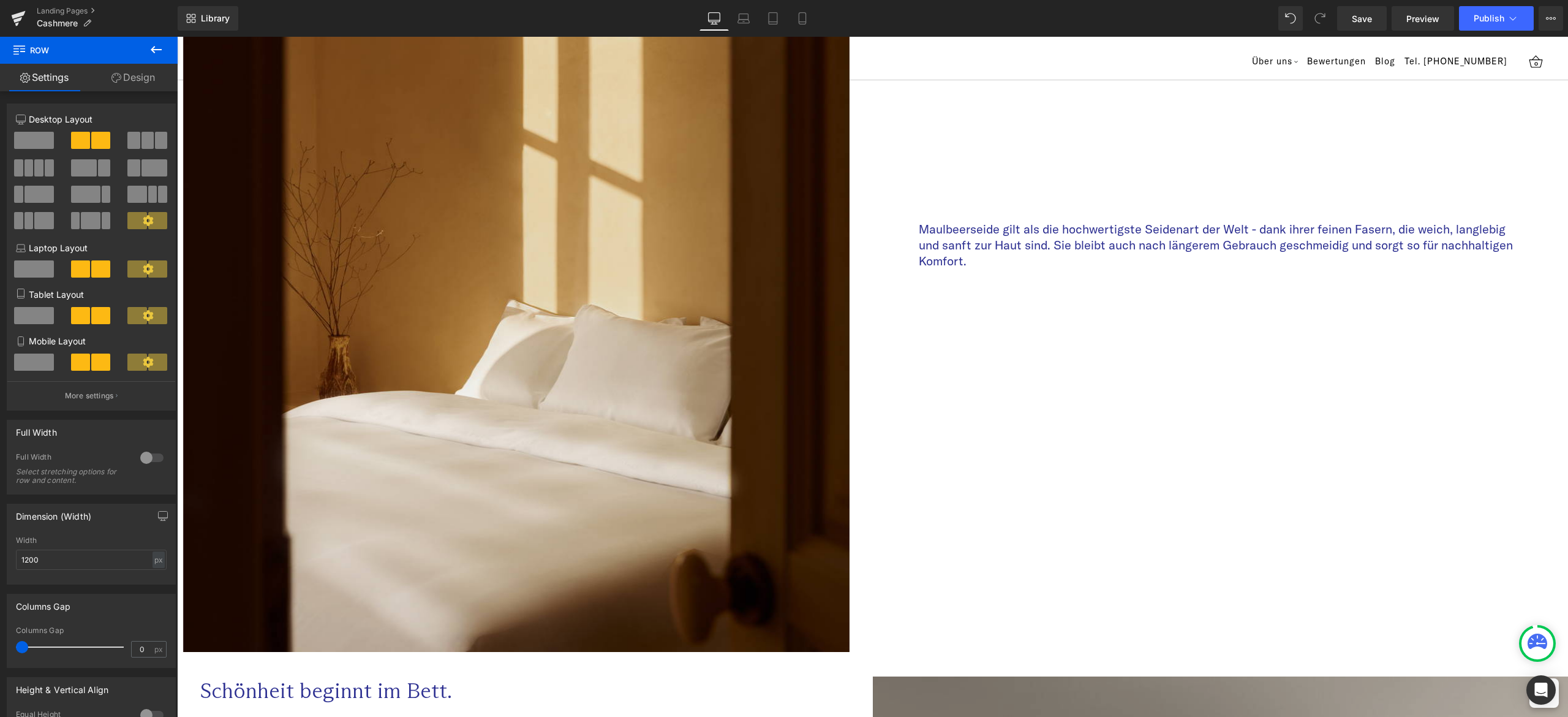
scroll to position [0, 0]
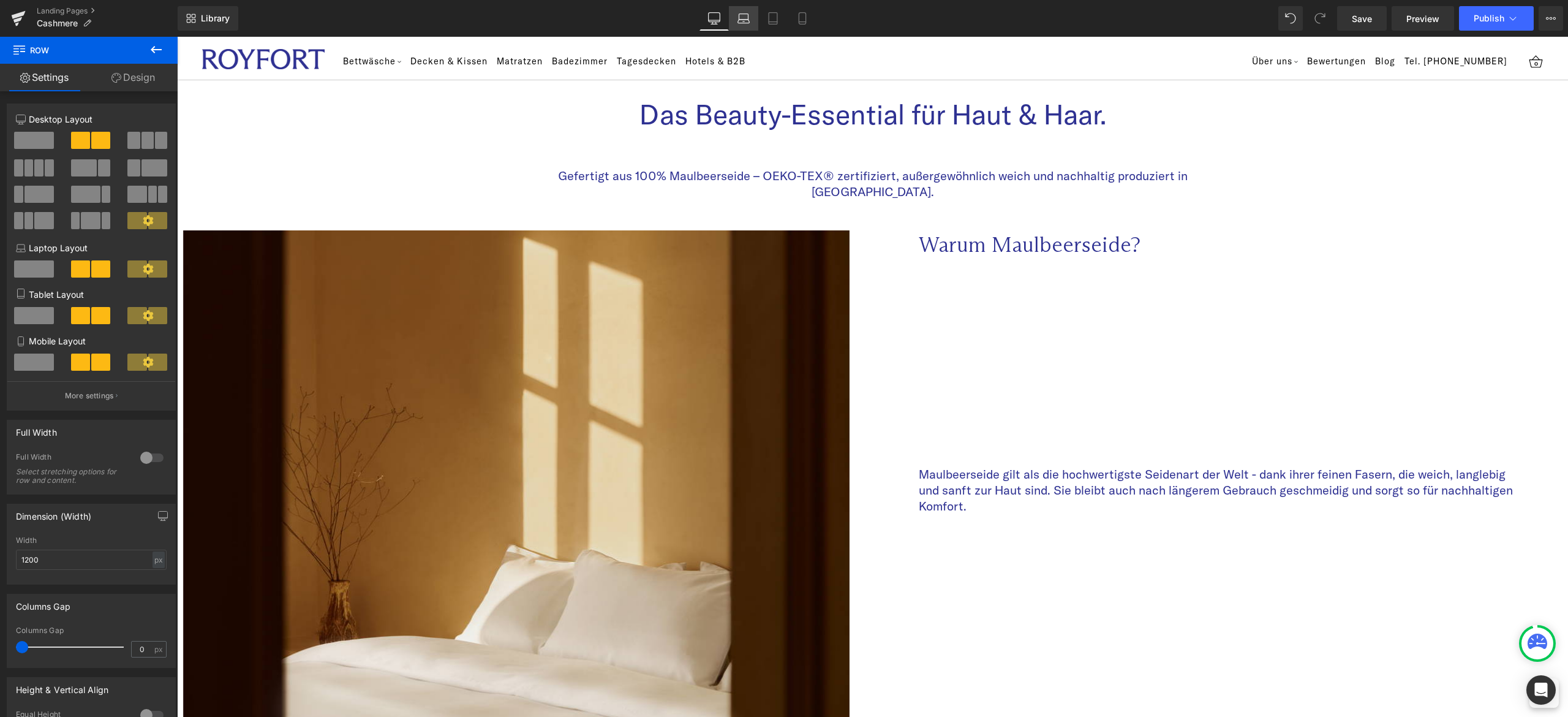
click at [738, 15] on icon at bounding box center [743, 18] width 13 height 13
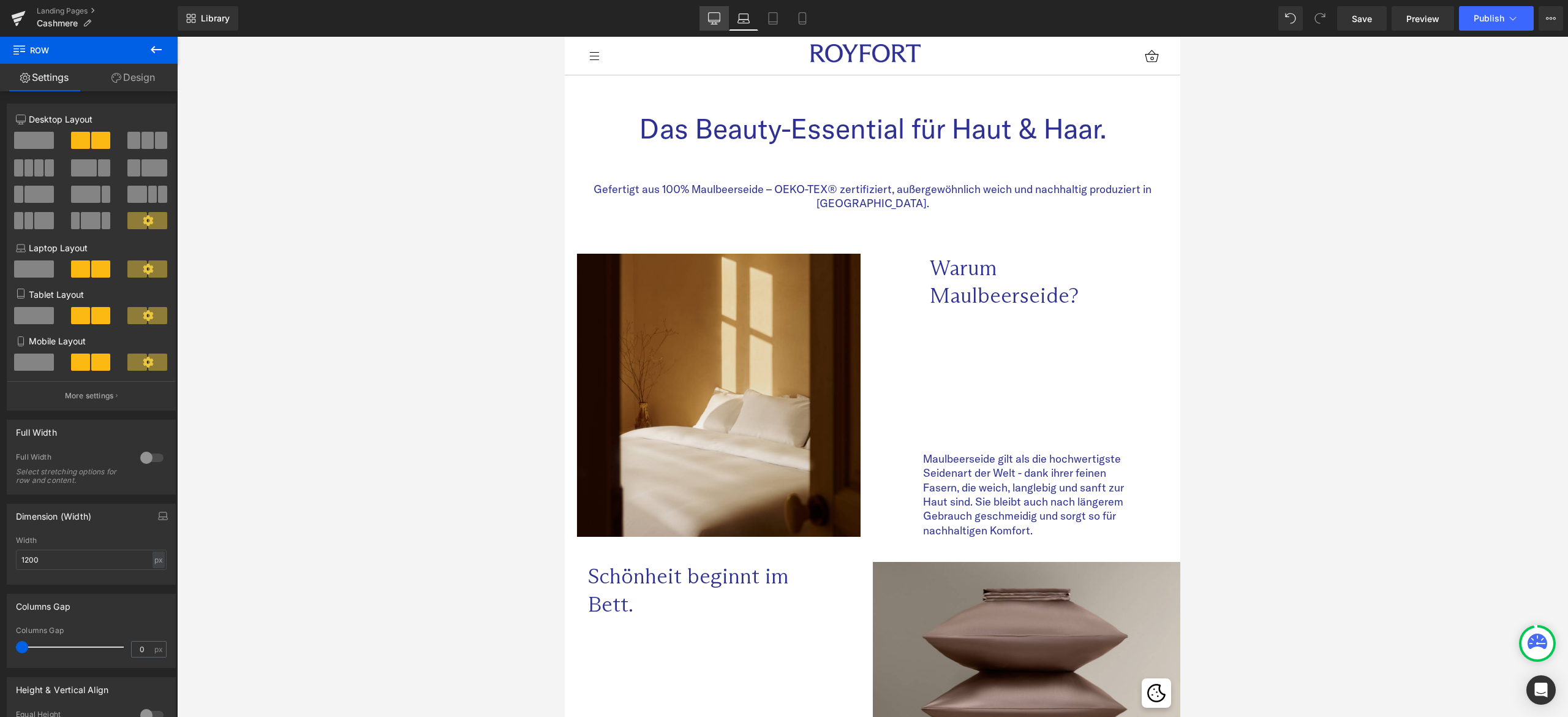
click at [720, 18] on icon at bounding box center [715, 17] width 12 height 9
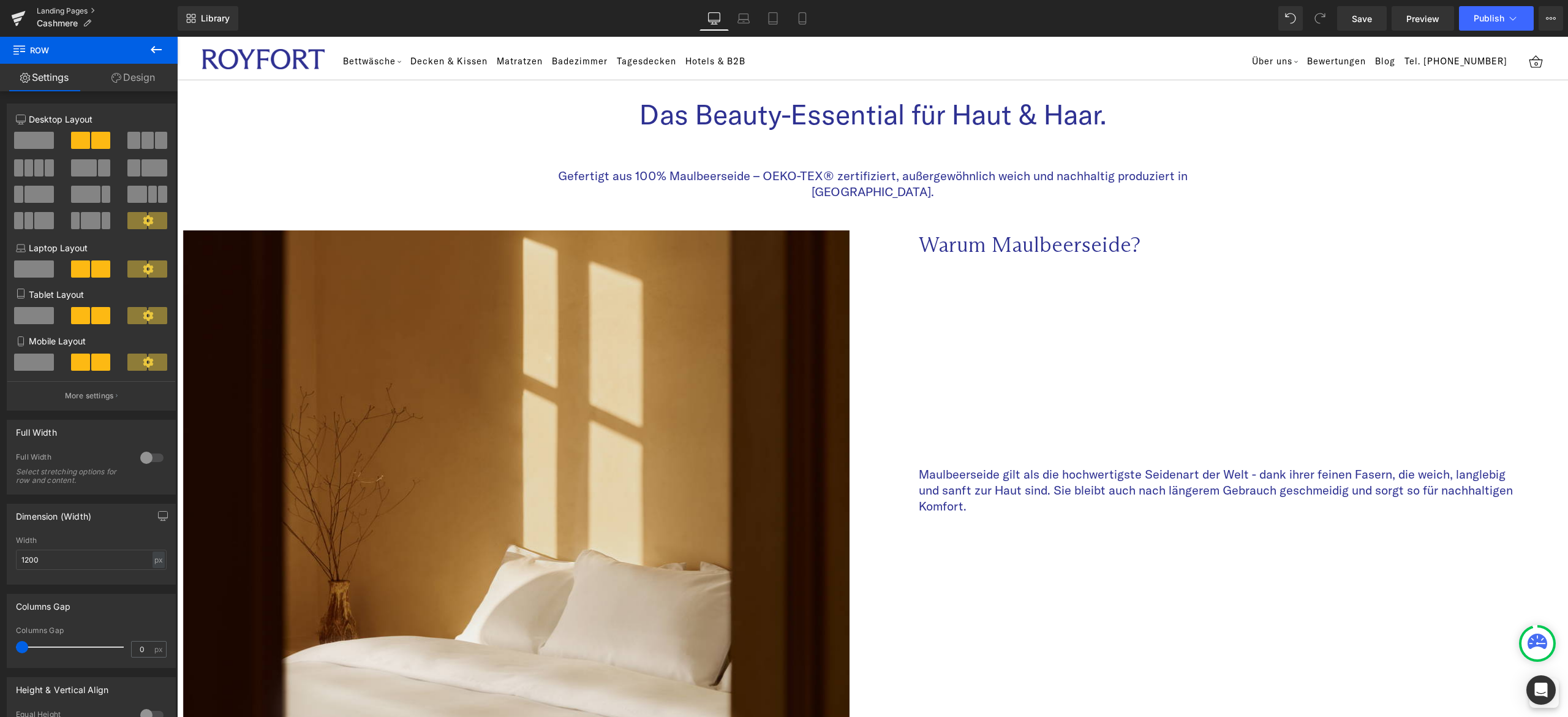
click at [63, 9] on link "Landing Pages" at bounding box center [107, 11] width 141 height 10
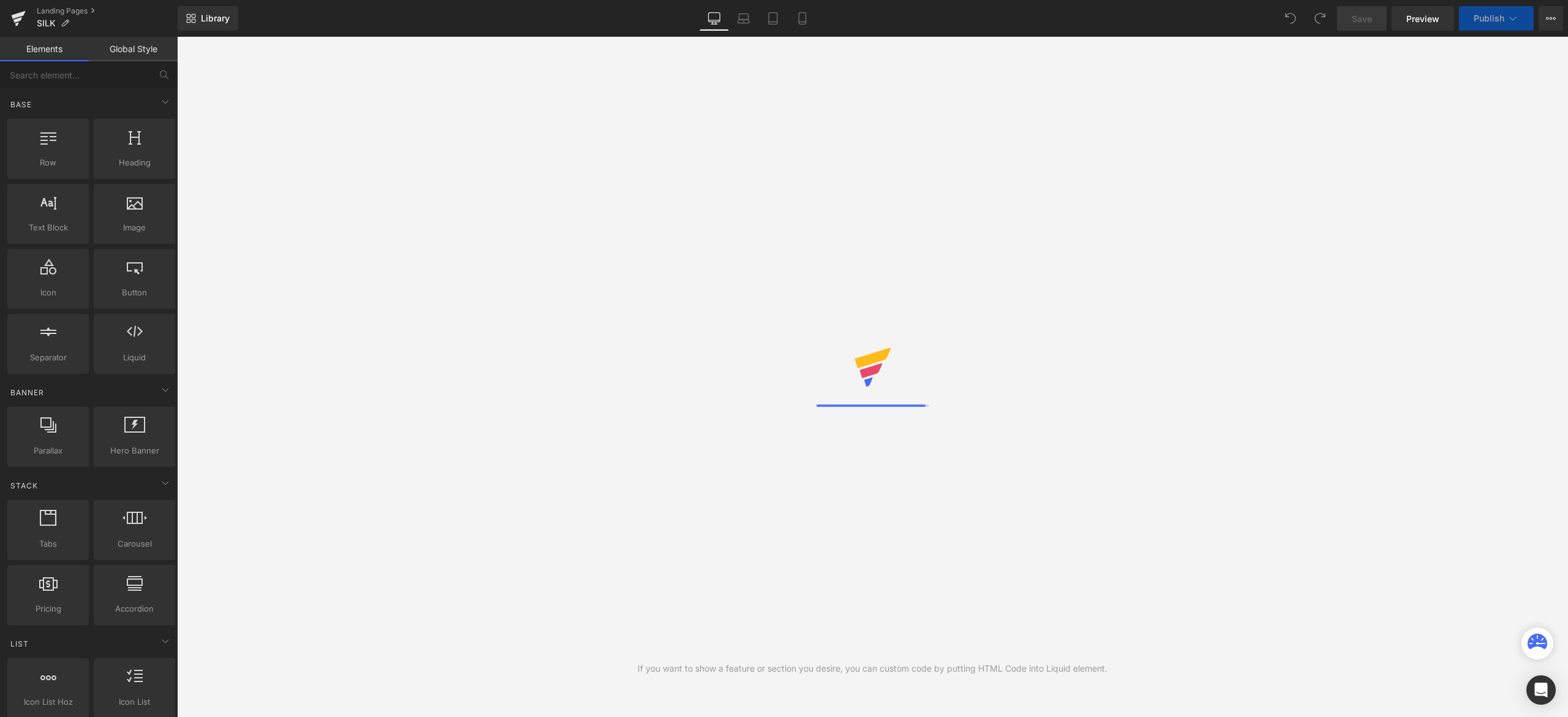
click at [1090, 17] on div "Library Desktop Desktop Laptop Tablet Mobile Save Preview Publish Scheduled Vie…" at bounding box center [872, 18] width 1390 height 24
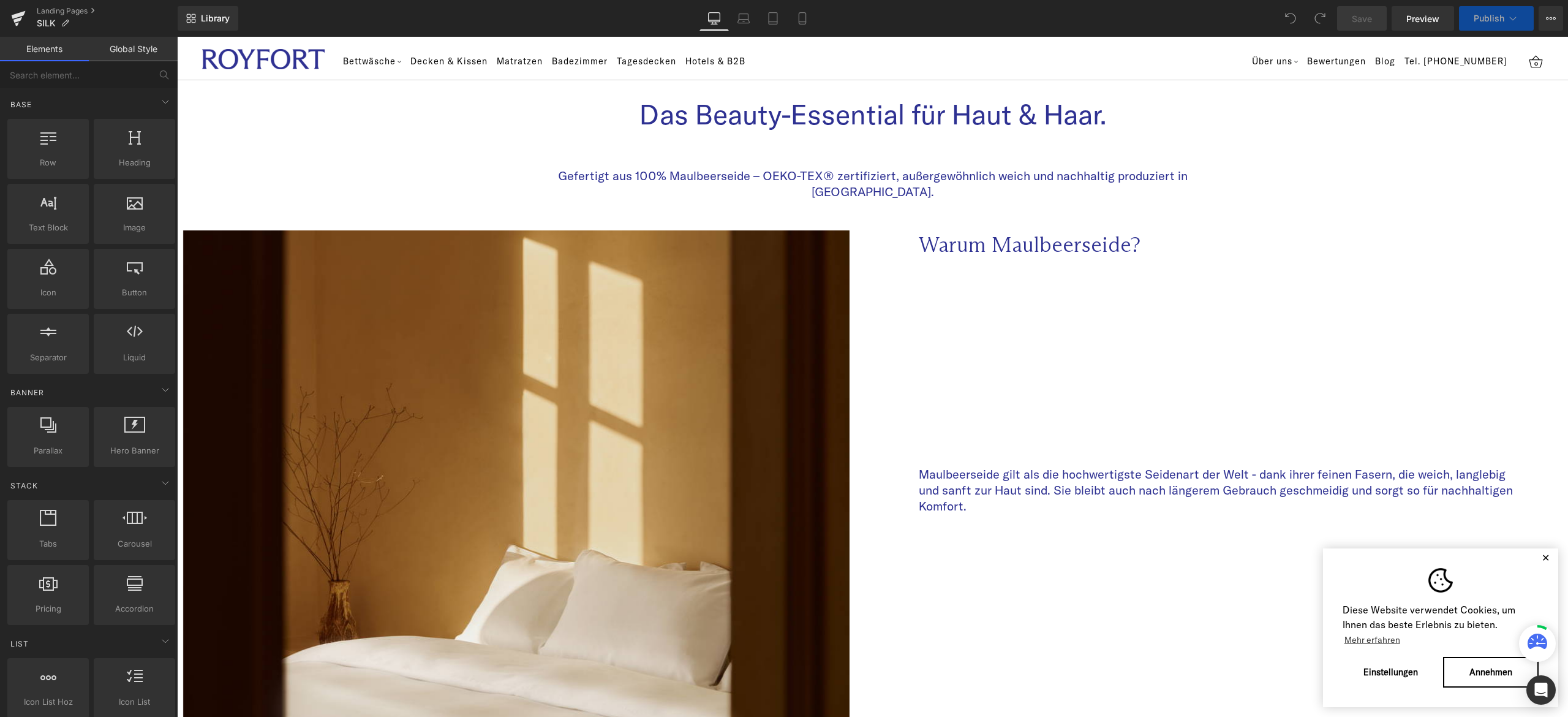
click at [1538, 560] on button "✕" at bounding box center [1545, 557] width 15 height 9
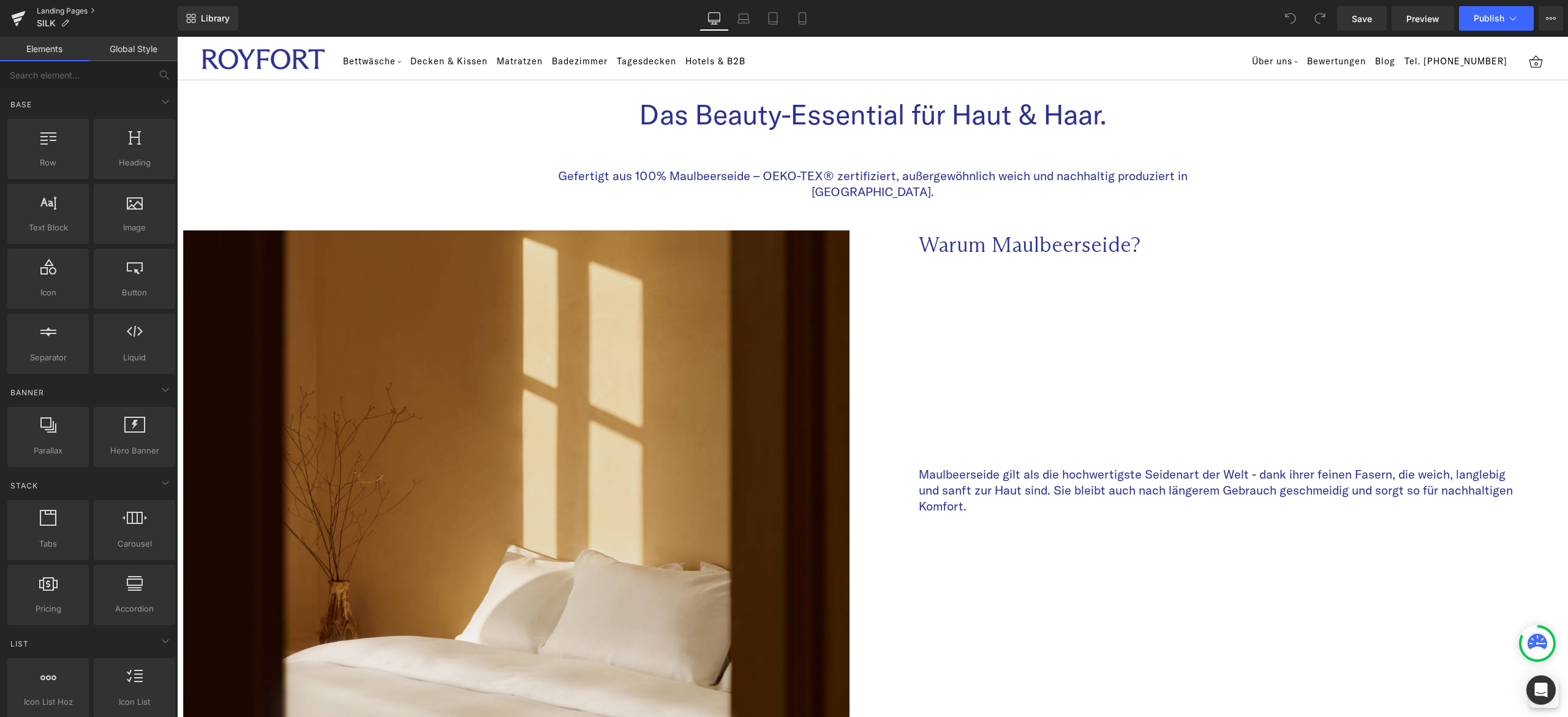
click at [75, 8] on link "Landing Pages" at bounding box center [107, 11] width 141 height 10
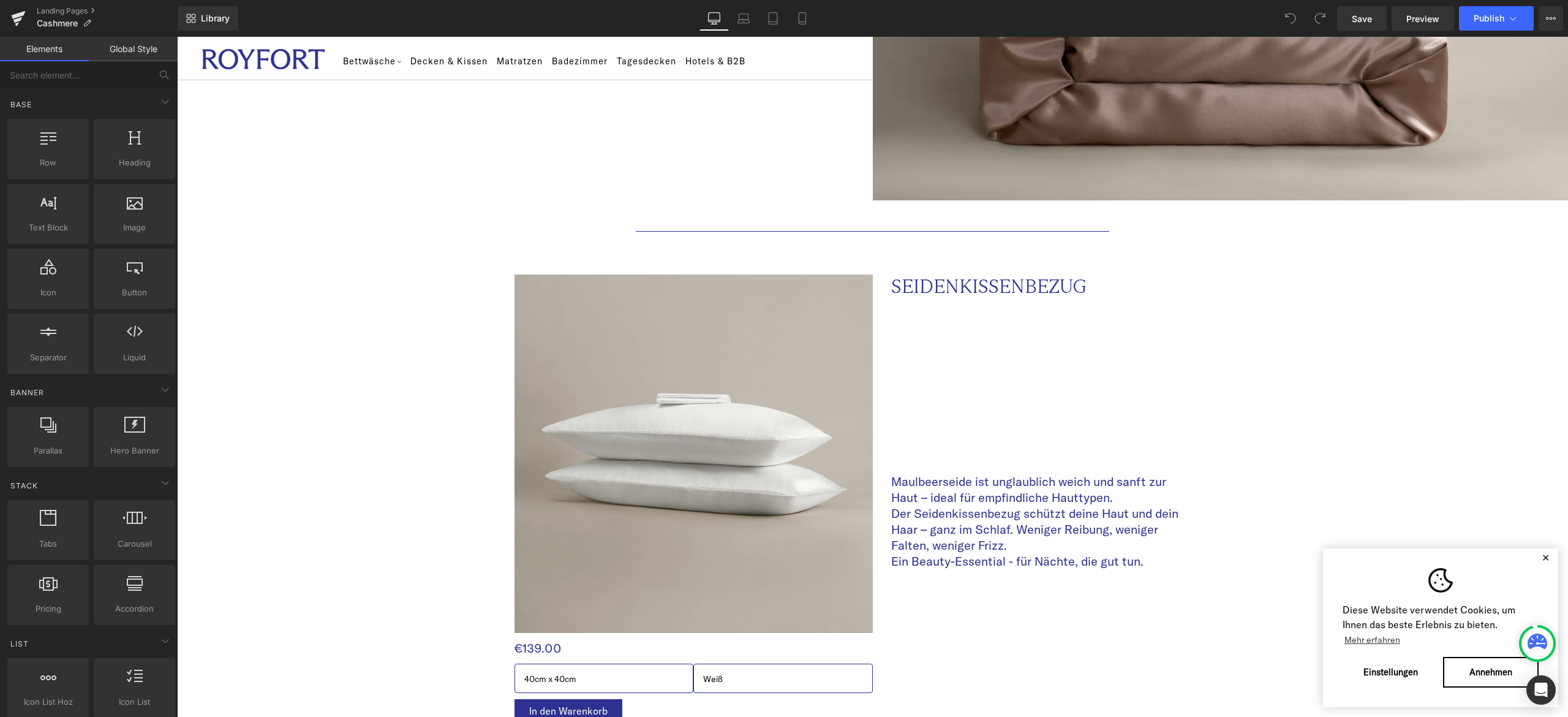
scroll to position [1108, 0]
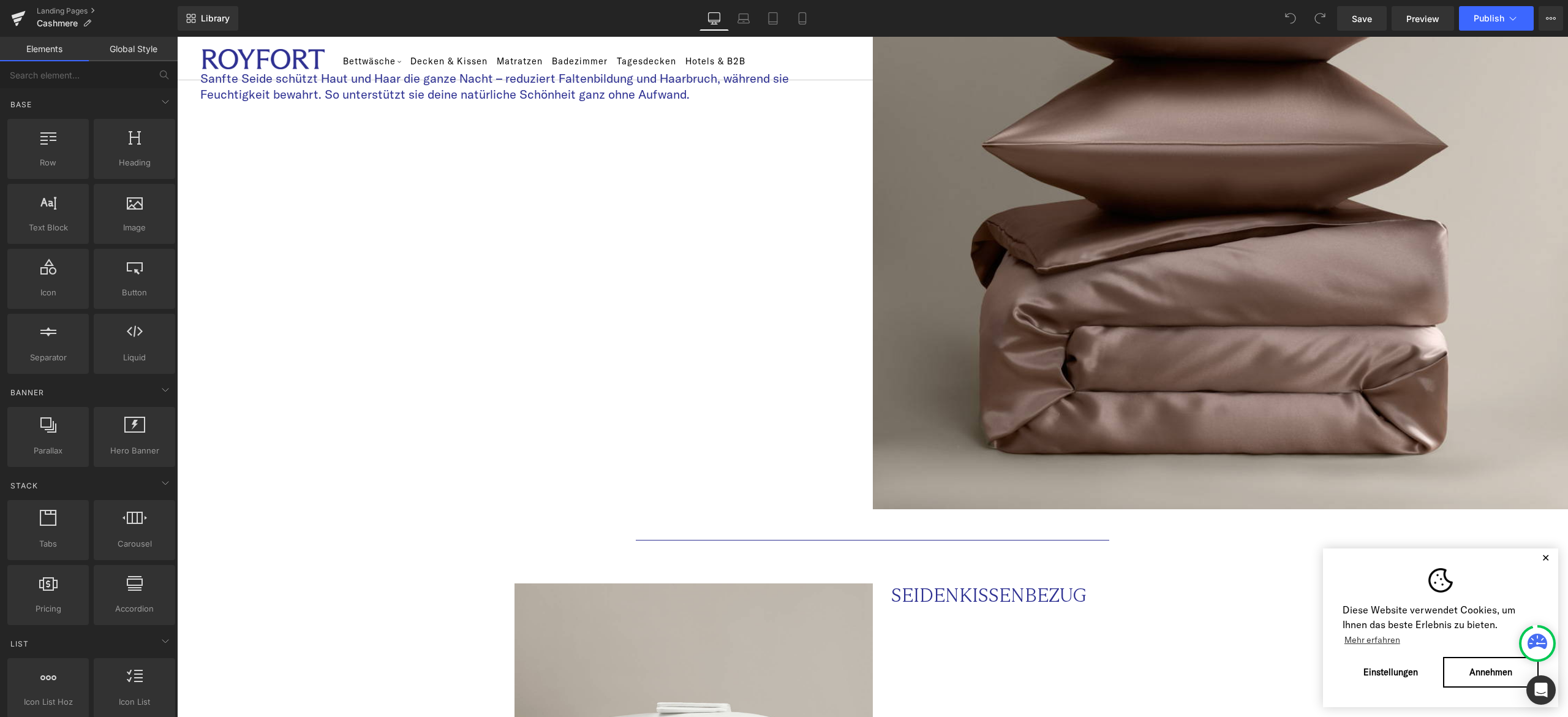
click at [1538, 554] on button "✕" at bounding box center [1545, 557] width 15 height 9
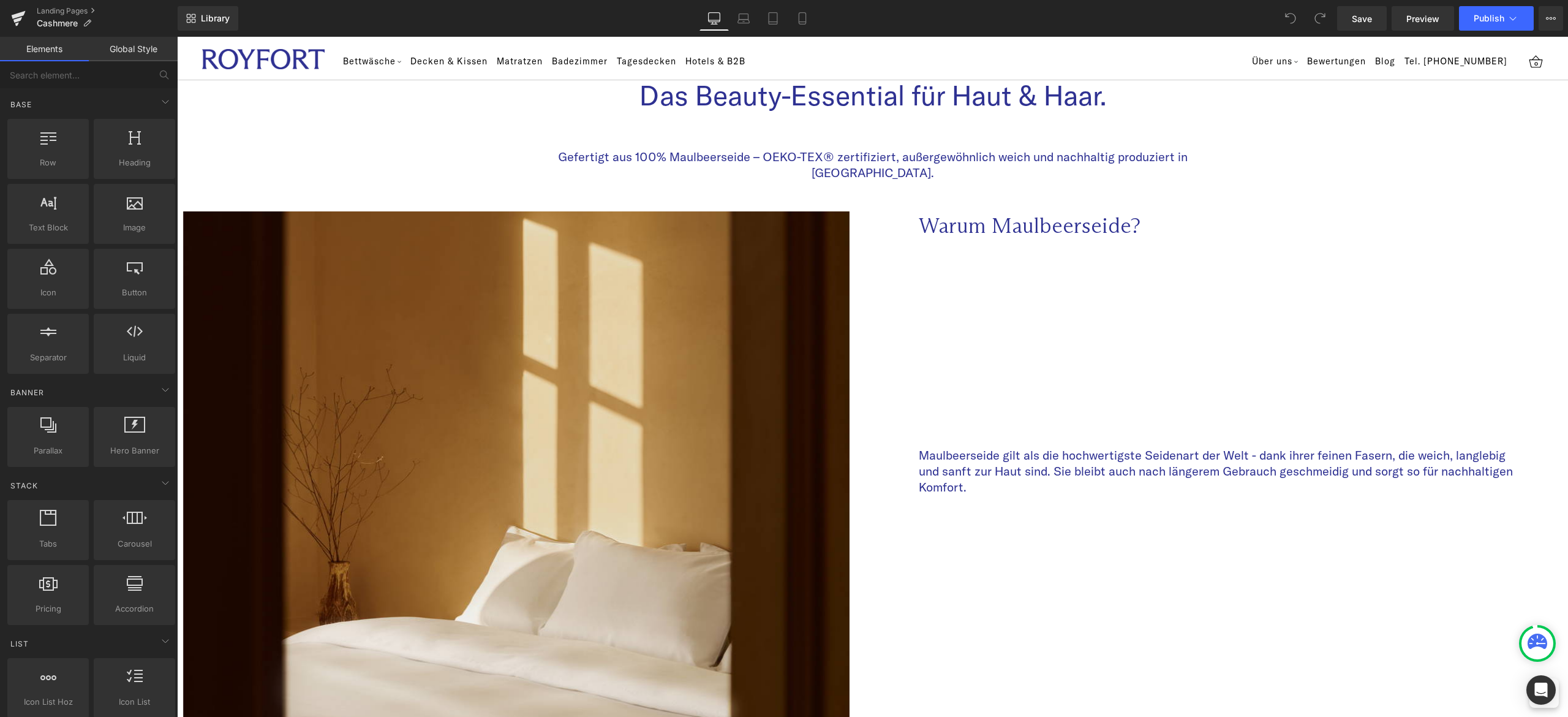
scroll to position [0, 0]
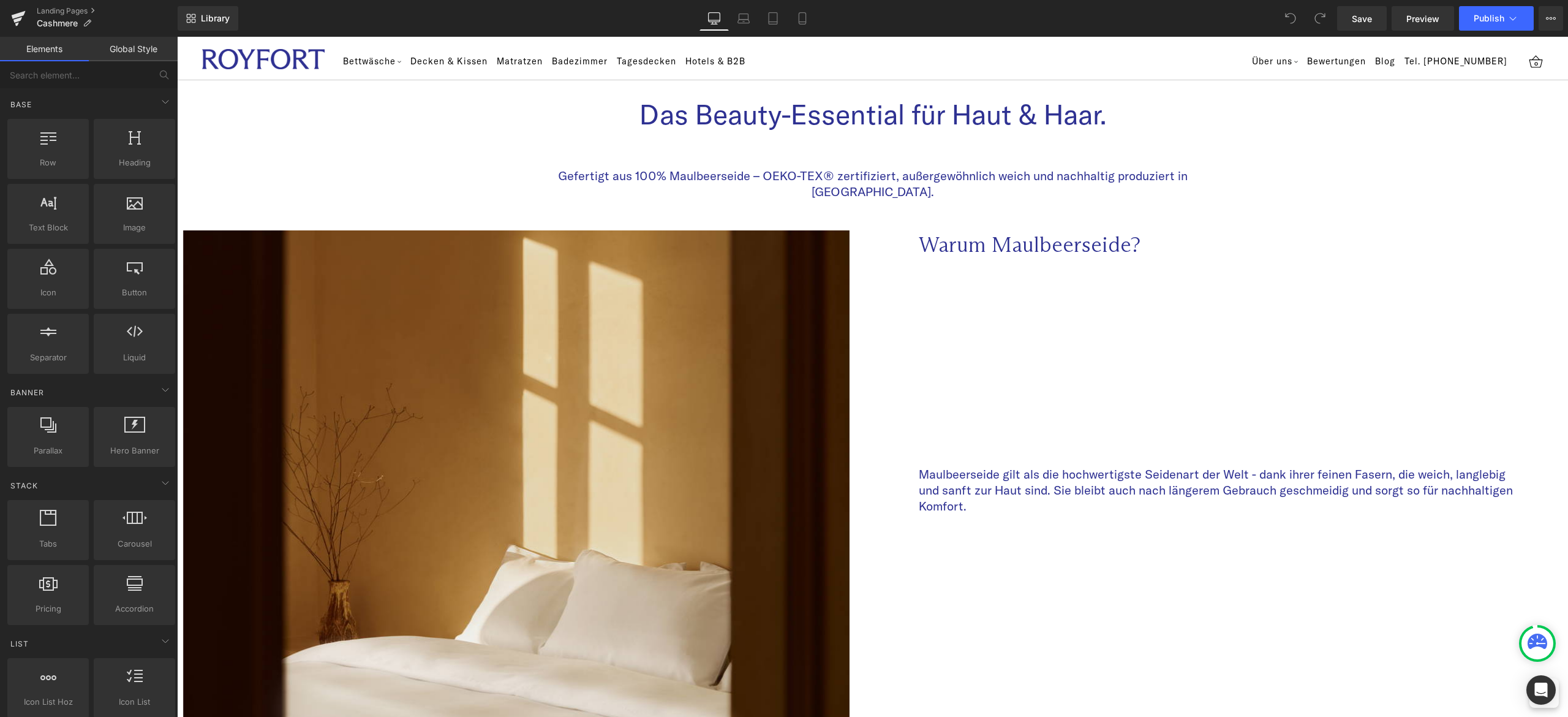
click at [1101, 21] on div "Library Desktop Desktop Laptop Tablet Mobile Save Preview Publish Scheduled Vie…" at bounding box center [872, 18] width 1390 height 24
click at [1092, 30] on div "Library Desktop Desktop Laptop Tablet Mobile Save Preview Publish Scheduled Vie…" at bounding box center [872, 18] width 1390 height 24
click at [1177, 26] on div "Library Desktop Desktop Laptop Tablet Mobile Save Preview Publish Scheduled Vie…" at bounding box center [872, 18] width 1390 height 24
